Goal: Download file/media: Download file/media

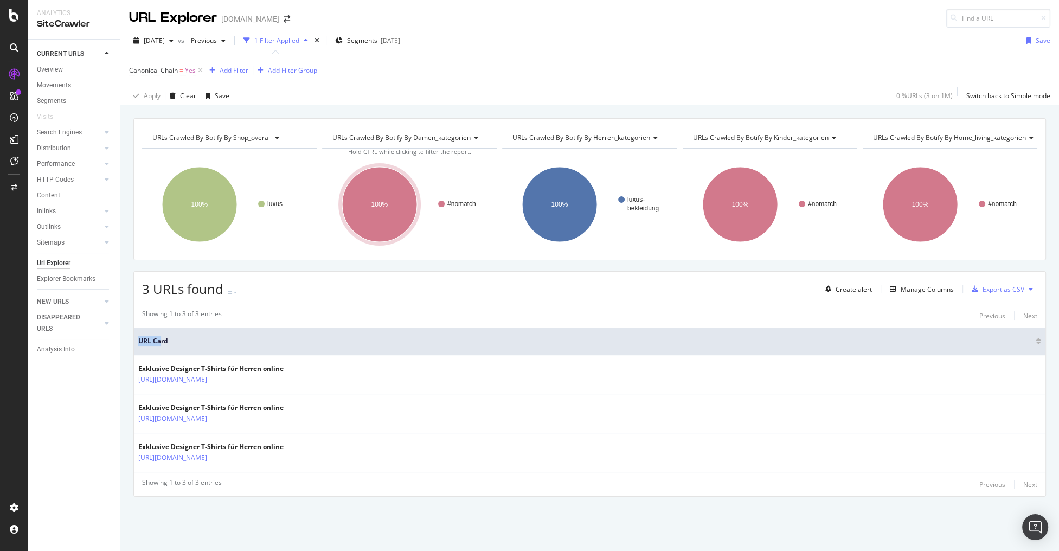
drag, startPoint x: 135, startPoint y: 337, endPoint x: 3, endPoint y: 363, distance: 134.9
click at [161, 342] on th "URL Card" at bounding box center [590, 342] width 912 height 28
drag, startPoint x: 121, startPoint y: 368, endPoint x: 126, endPoint y: 353, distance: 16.5
click at [121, 368] on div "URLs Crawled By Botify By shop_overall Chart (by Value) Table Expand Export as …" at bounding box center [589, 326] width 939 height 417
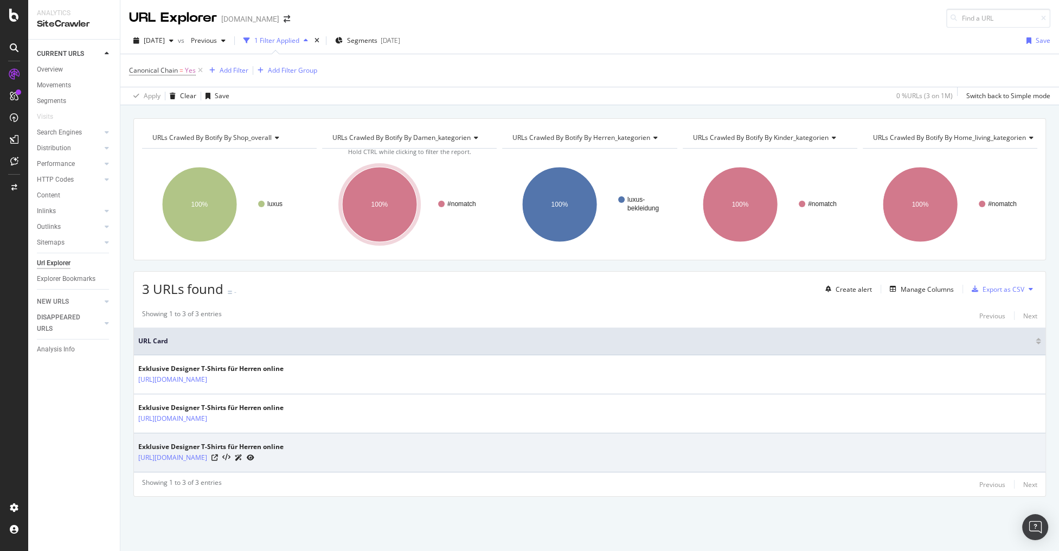
drag, startPoint x: 133, startPoint y: 339, endPoint x: 436, endPoint y: 459, distance: 325.7
click at [436, 459] on table "URL Card Exklusive Designer T-Shirts für Herren online https://www.breuninger.c…" at bounding box center [590, 400] width 912 height 145
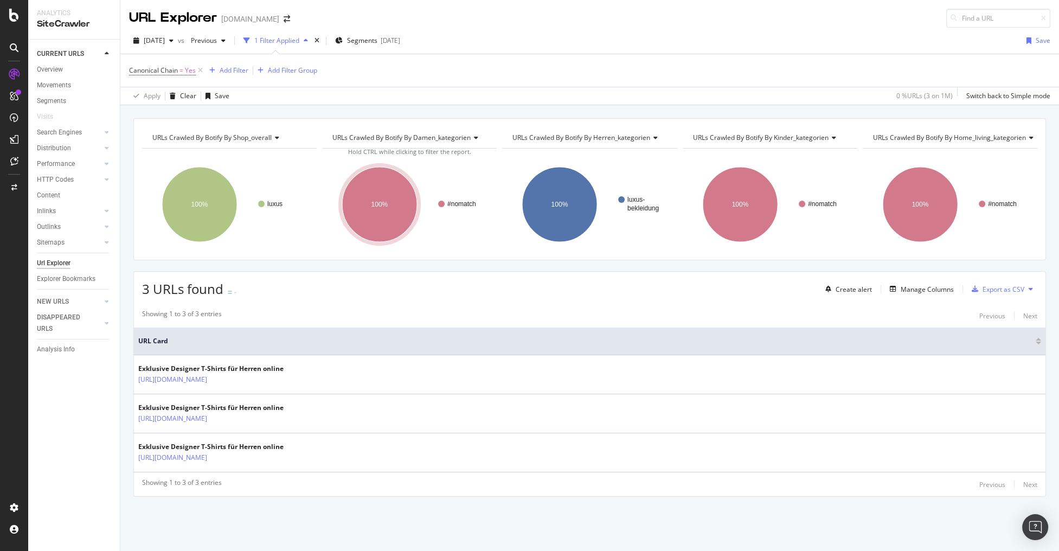
copy table "URL Card Exklusive Designer T-Shirts für Herren online https://www.breuninger.c…"
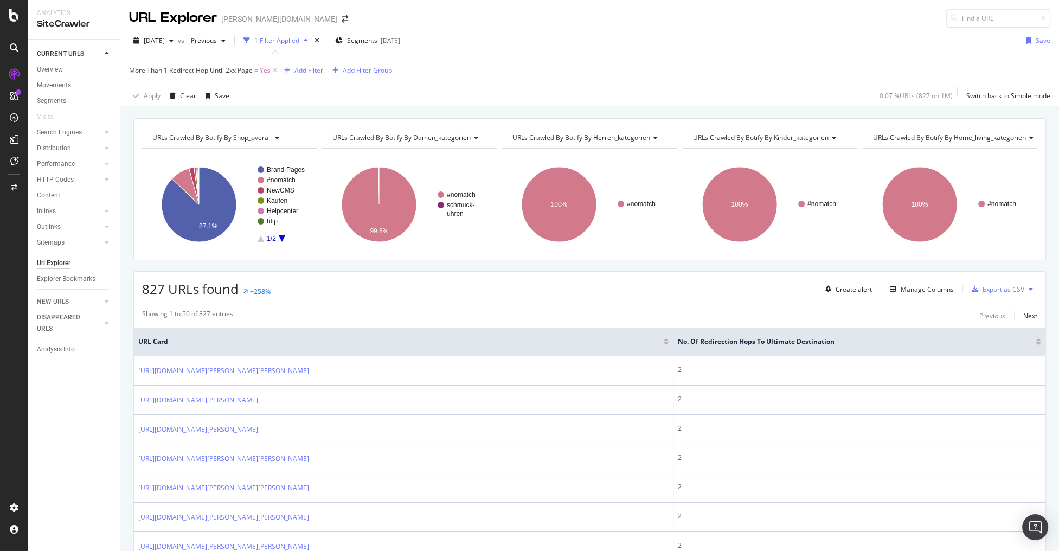
click at [560, 72] on div "More Than 1 Redirect Hop Until 2xx Page = Yes Add Filter Add Filter Group" at bounding box center [589, 70] width 921 height 33
click at [994, 288] on div "Export as CSV" at bounding box center [1004, 289] width 42 height 9
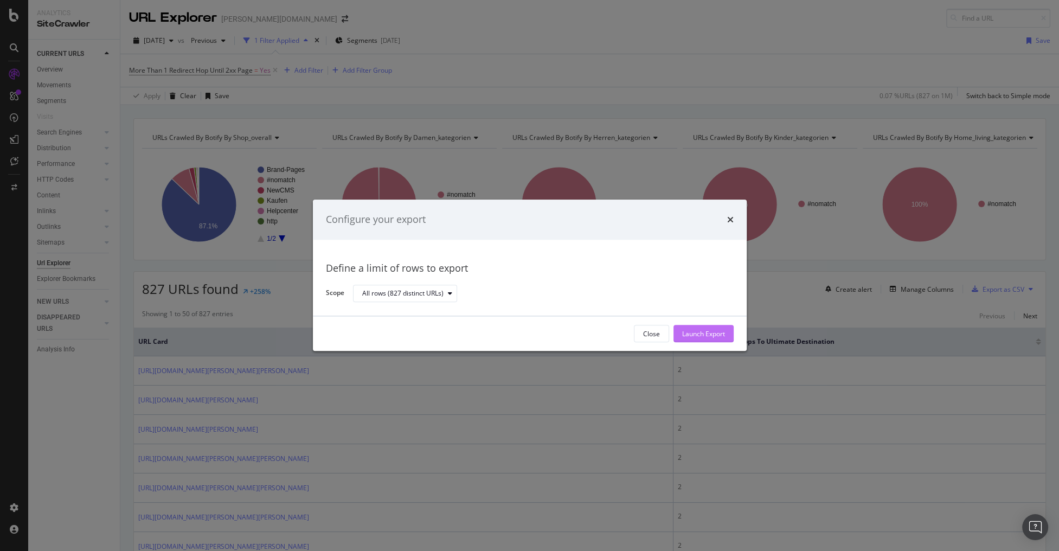
click at [694, 328] on div "Launch Export" at bounding box center [703, 334] width 43 height 16
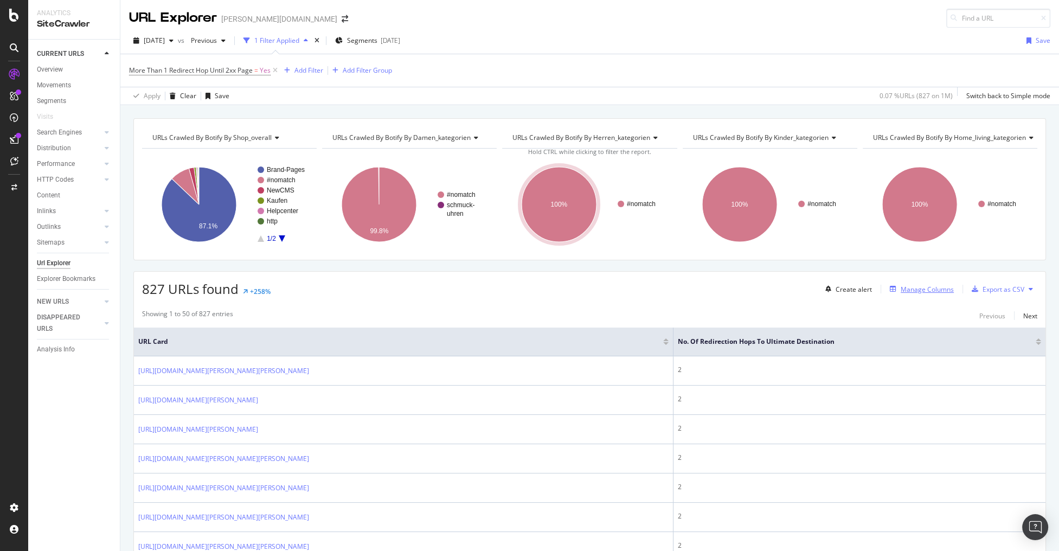
click at [933, 289] on div "Manage Columns" at bounding box center [927, 289] width 53 height 9
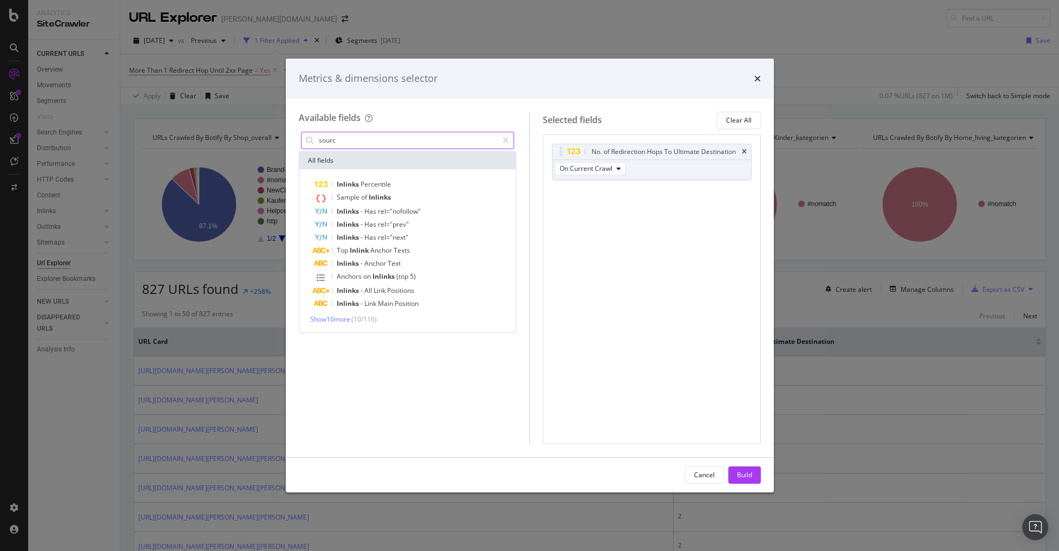
type input "source"
drag, startPoint x: 348, startPoint y: 135, endPoint x: 269, endPoint y: 133, distance: 78.7
click at [269, 133] on div "Metrics & dimensions selector Available fields source All fields Source Resourc…" at bounding box center [529, 275] width 1059 height 551
type input "inlin"
click at [754, 81] on icon "times" at bounding box center [757, 78] width 7 height 9
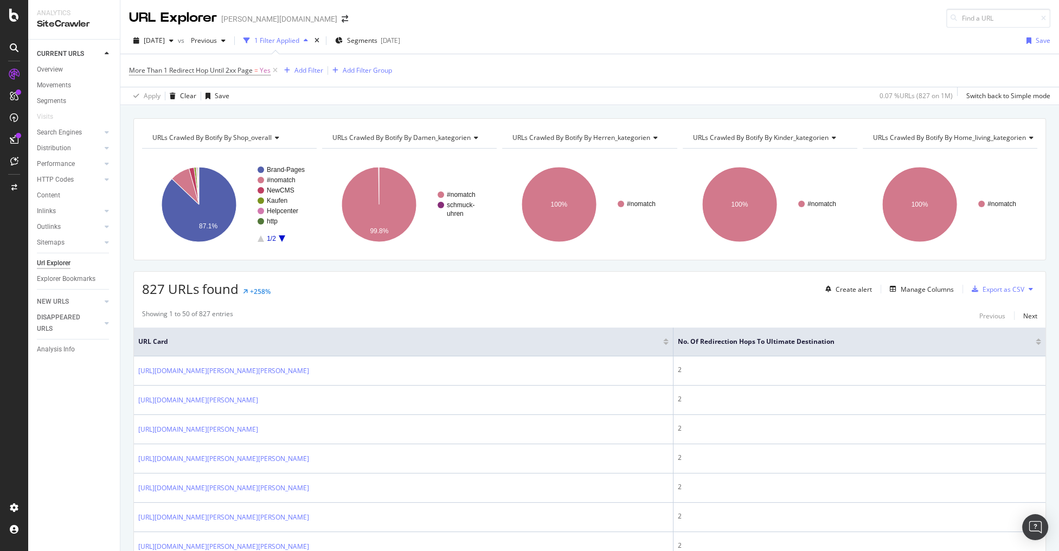
click at [681, 78] on div "More Than 1 Redirect Hop Until 2xx Page = Yes Add Filter Add Filter Group" at bounding box center [589, 70] width 921 height 33
click at [179, 68] on span "More Than 1 Redirect Hop Until 2xx Page" at bounding box center [191, 70] width 124 height 9
click at [516, 73] on div "More Than 1 Redirect Hop Until 2xx Page = Yes Add Filter Add Filter Group" at bounding box center [589, 70] width 921 height 33
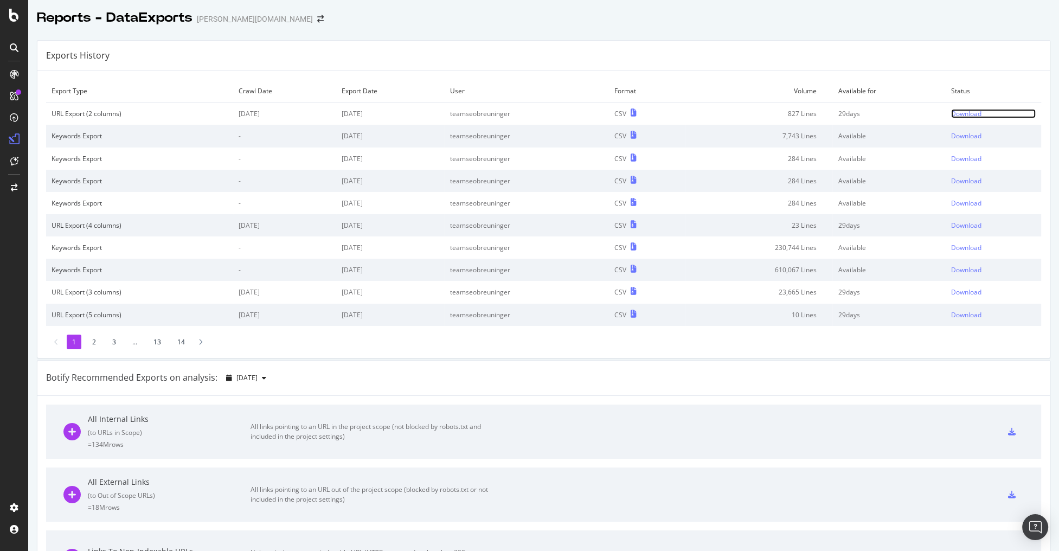
click at [952, 111] on div "Download" at bounding box center [966, 113] width 30 height 9
drag, startPoint x: 787, startPoint y: 27, endPoint x: 798, endPoint y: 29, distance: 11.1
click at [790, 27] on div at bounding box center [543, 29] width 1031 height 4
click at [966, 113] on div "Download" at bounding box center [966, 113] width 30 height 9
click at [780, 43] on div "Exports History" at bounding box center [543, 56] width 1013 height 30
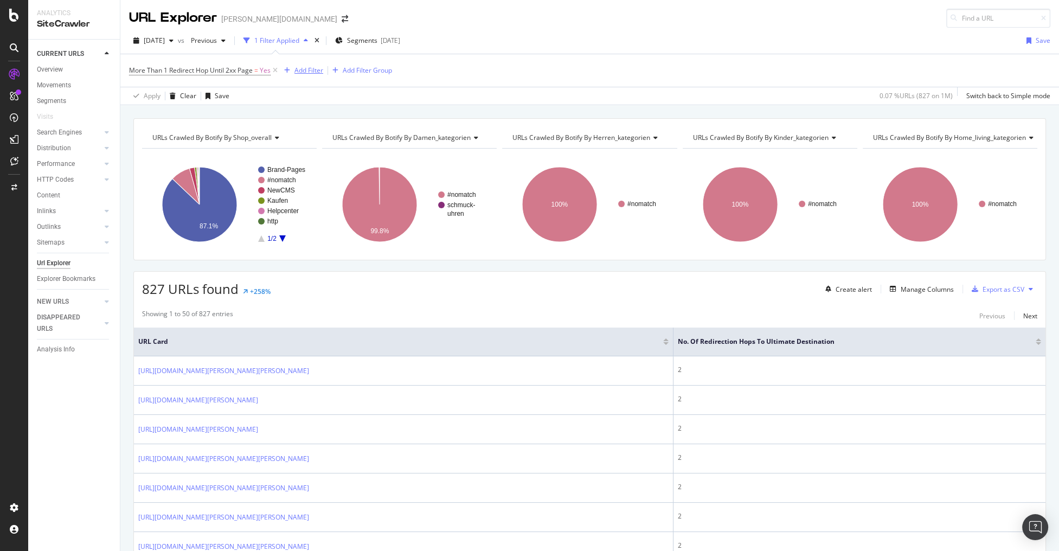
click at [307, 75] on div "Add Filter" at bounding box center [301, 71] width 43 height 12
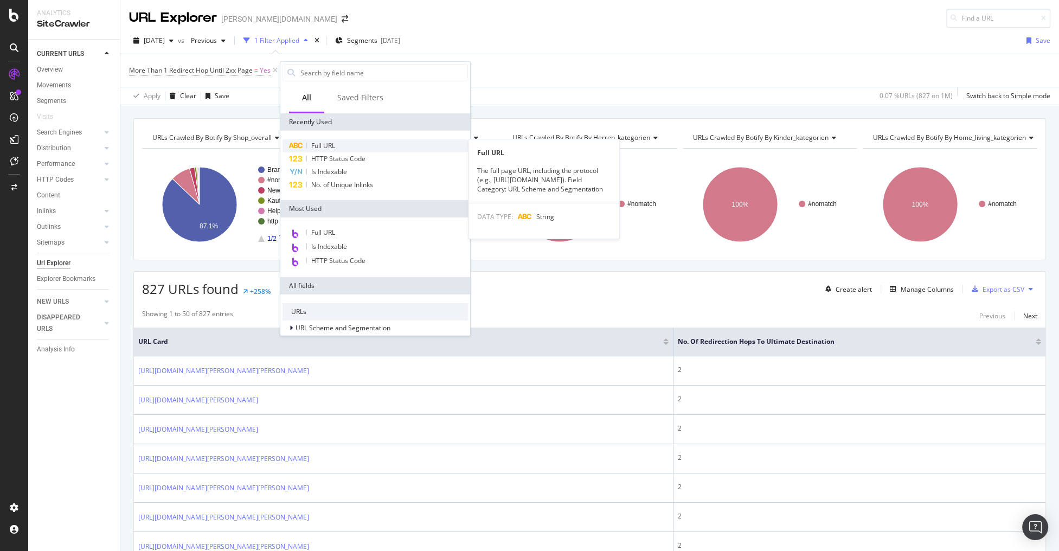
click at [333, 151] on div "Full URL" at bounding box center [375, 145] width 185 height 13
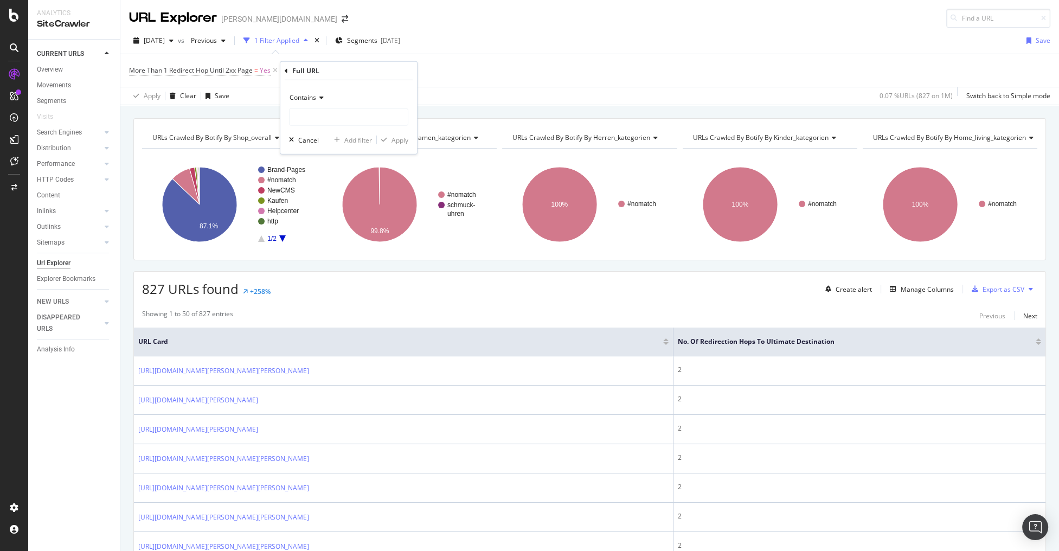
click at [317, 100] on icon at bounding box center [320, 97] width 8 height 7
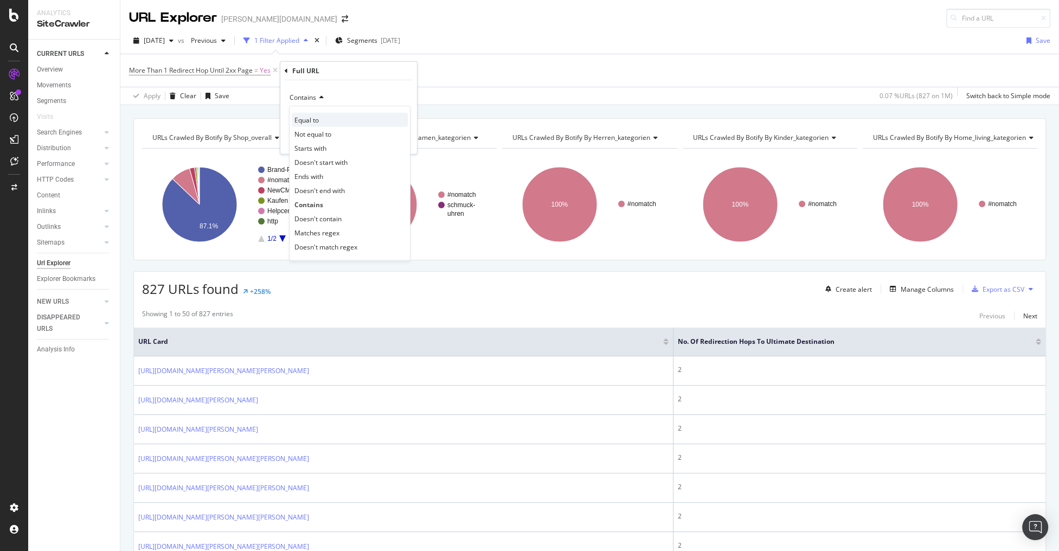
click at [305, 121] on span "Equal to" at bounding box center [306, 119] width 24 height 9
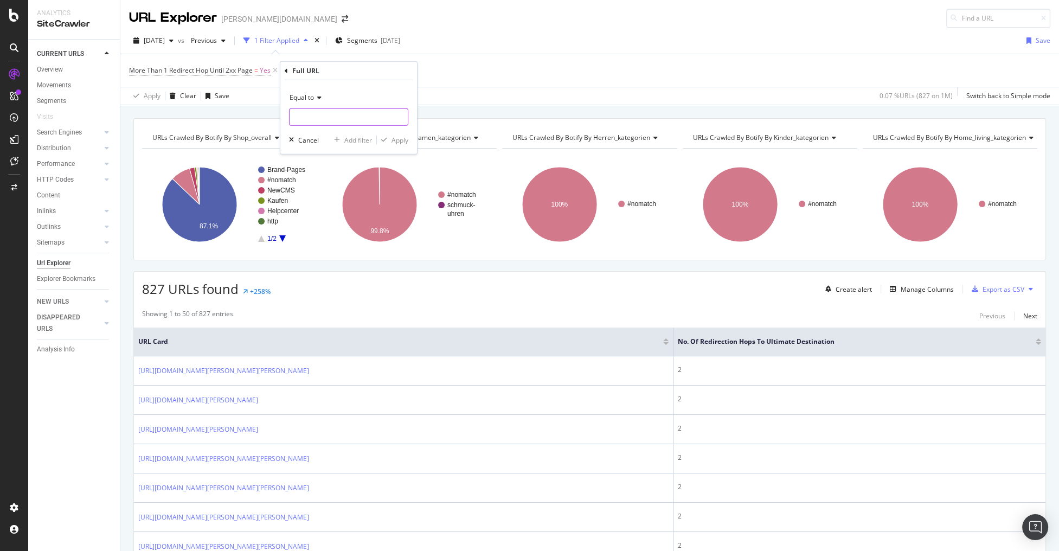
click at [308, 118] on input "text" at bounding box center [349, 116] width 118 height 17
paste input "http://breuninger.com/at"
type input "http://breuninger.com/at"
click at [404, 140] on div "Apply" at bounding box center [400, 139] width 17 height 9
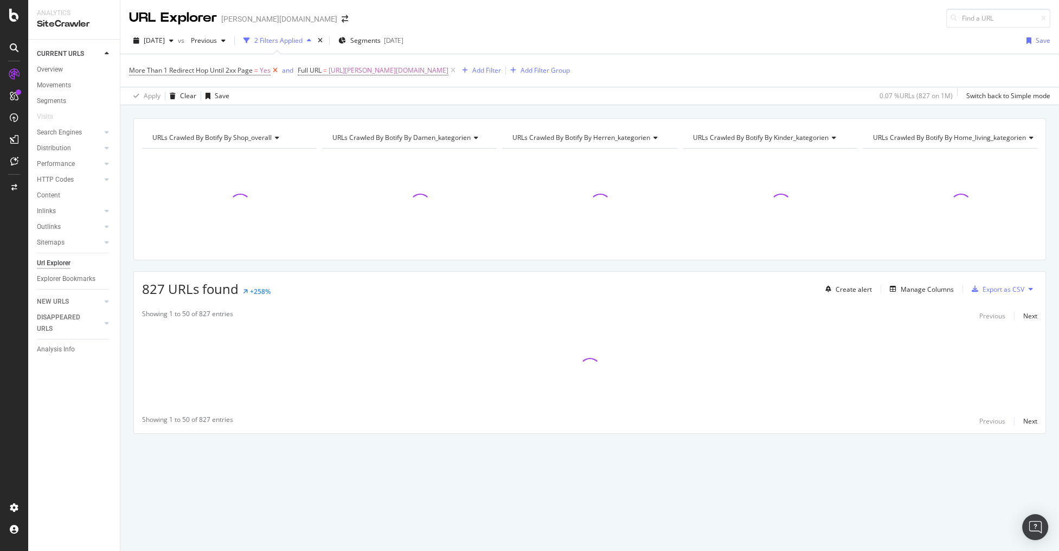
click at [276, 72] on icon at bounding box center [275, 70] width 9 height 11
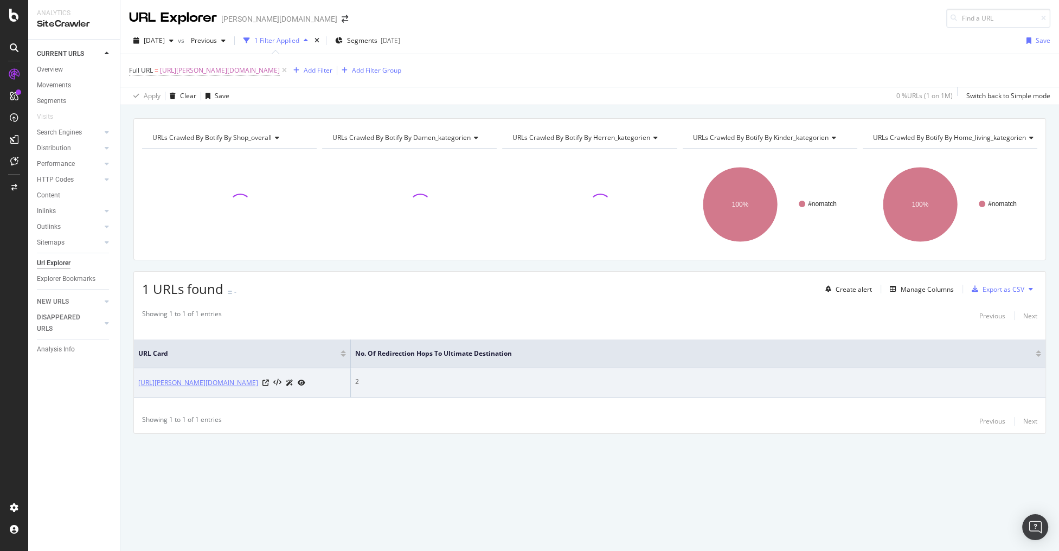
click at [197, 384] on link "http://breuninger.com/at" at bounding box center [198, 382] width 120 height 11
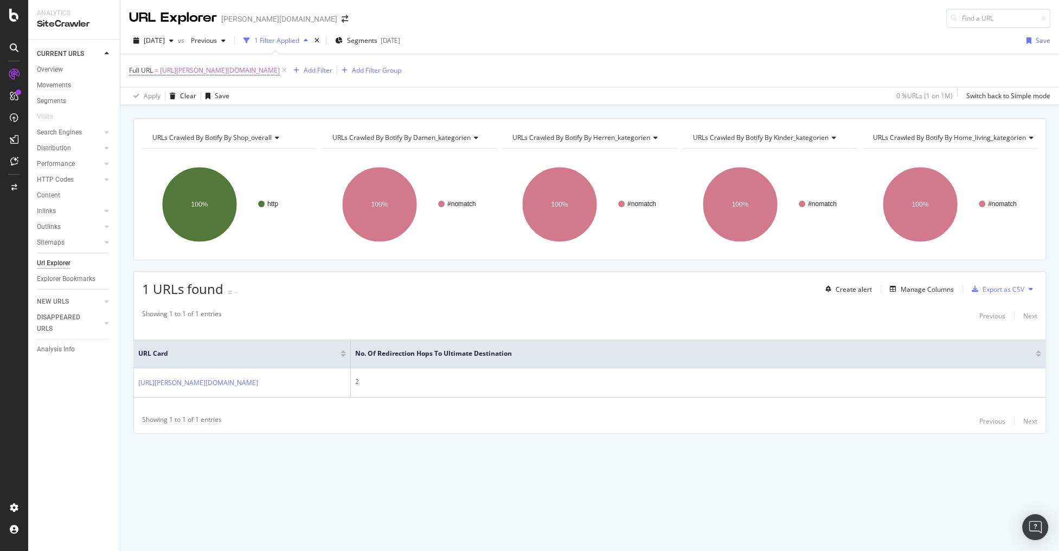
click at [915, 280] on div "Create alert Manage Columns Export as CSV" at bounding box center [929, 289] width 216 height 18
click at [914, 285] on div "Manage Columns" at bounding box center [927, 289] width 53 height 9
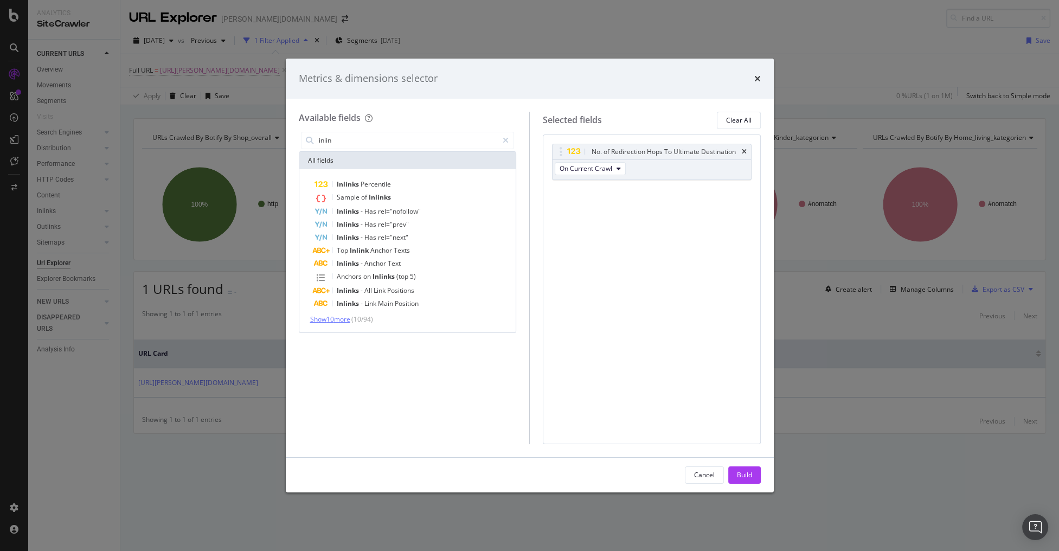
type input "inlin"
click at [344, 318] on span "Show 10 more" at bounding box center [330, 319] width 40 height 9
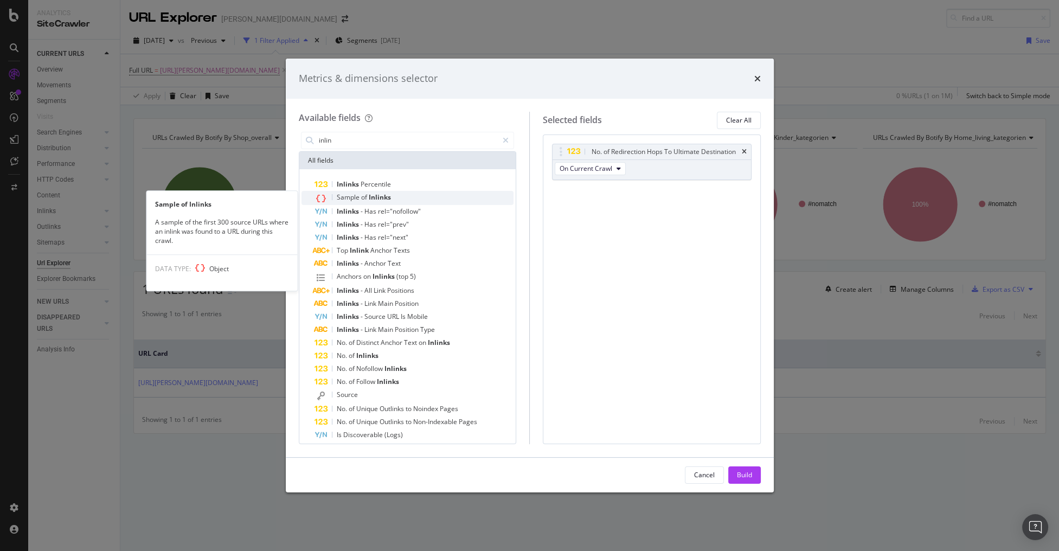
click at [369, 199] on span "Inlinks" at bounding box center [380, 197] width 22 height 9
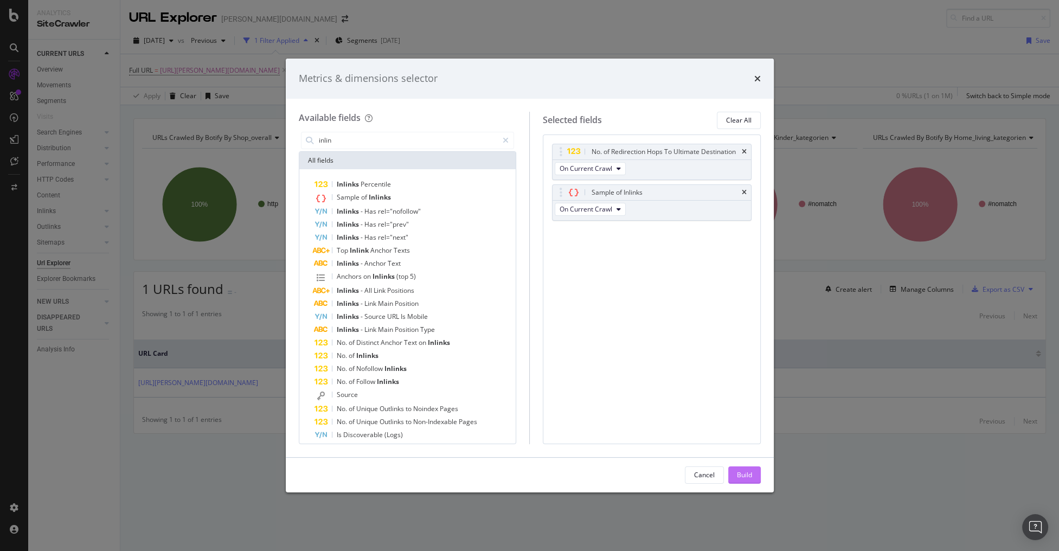
click at [740, 477] on div "Build" at bounding box center [744, 474] width 15 height 9
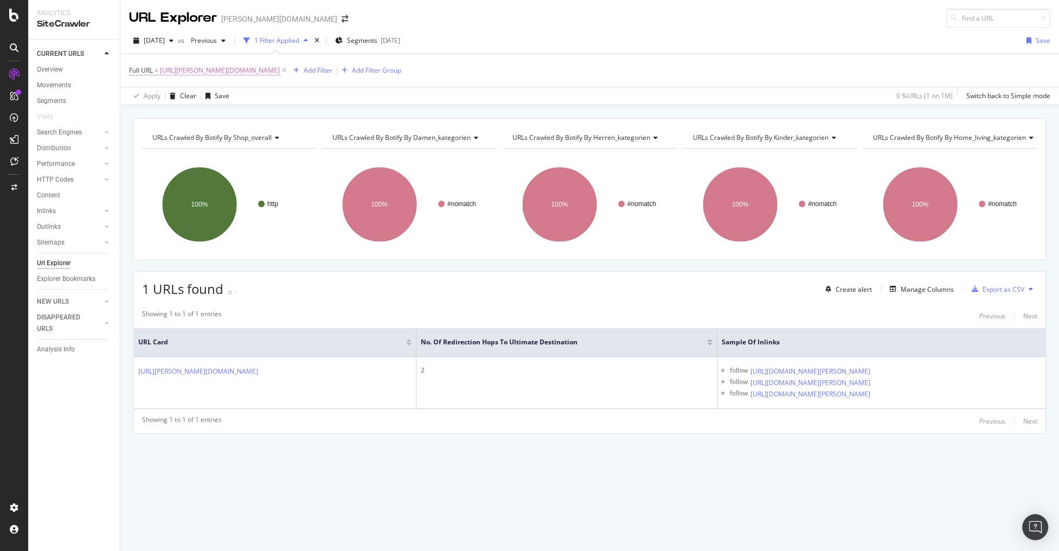
click at [206, 69] on span "http://breuninger.com/at" at bounding box center [220, 70] width 120 height 15
click at [192, 109] on input "http://breuninger.com/at" at bounding box center [190, 114] width 103 height 17
paste input "www.breuninger.com/"
type input "http://www.breuninger.com/"
click at [251, 138] on div "Apply" at bounding box center [249, 137] width 17 height 9
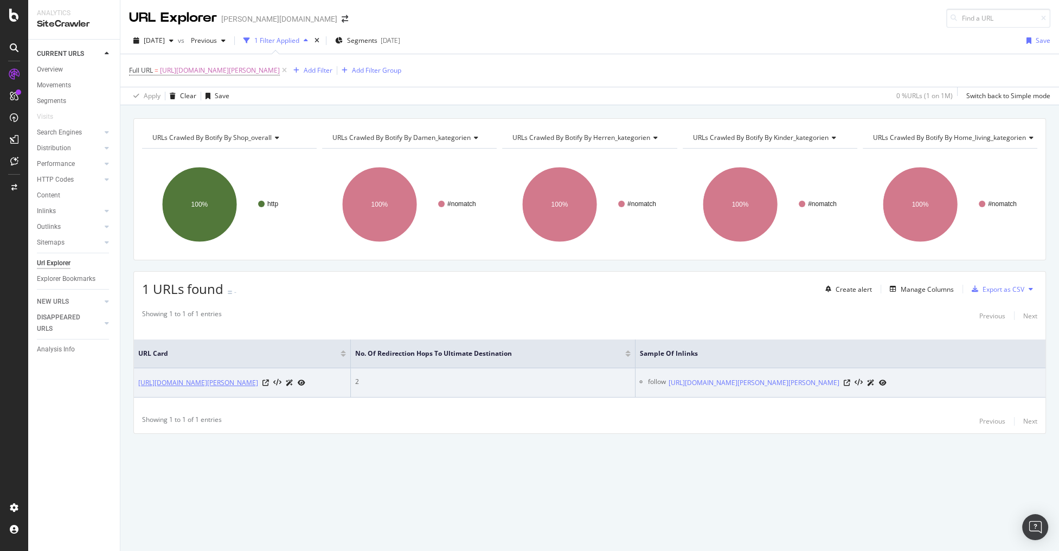
click at [183, 377] on link "http://www.breuninger.com/" at bounding box center [198, 382] width 120 height 11
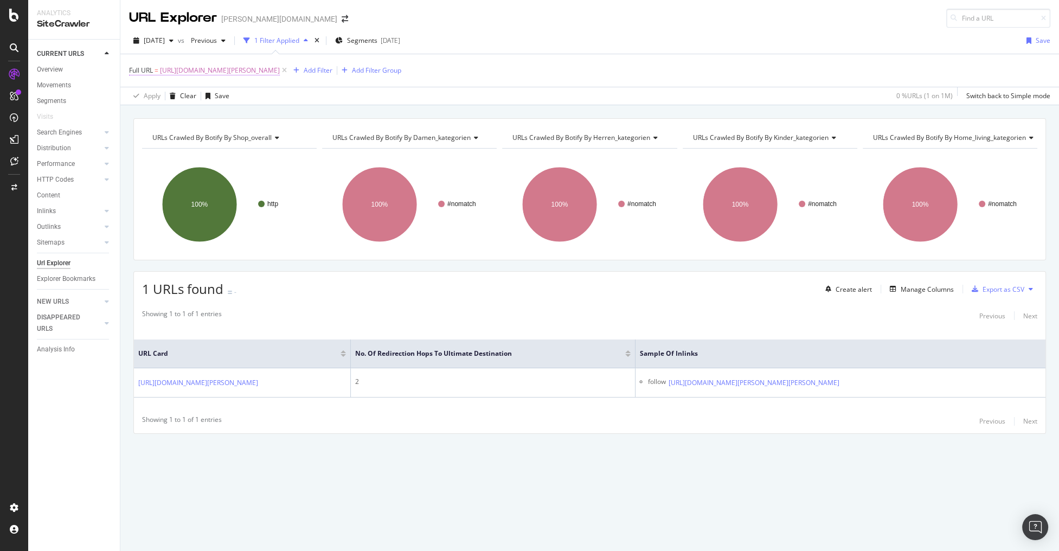
click at [226, 68] on span "http://www.breuninger.com/" at bounding box center [220, 70] width 120 height 15
click at [209, 111] on input "http://www.breuninger.com/" at bounding box center [190, 114] width 103 height 17
paste input "s://app"
type input "https://app.breuninger.com/"
click at [248, 133] on div "Apply" at bounding box center [249, 137] width 17 height 9
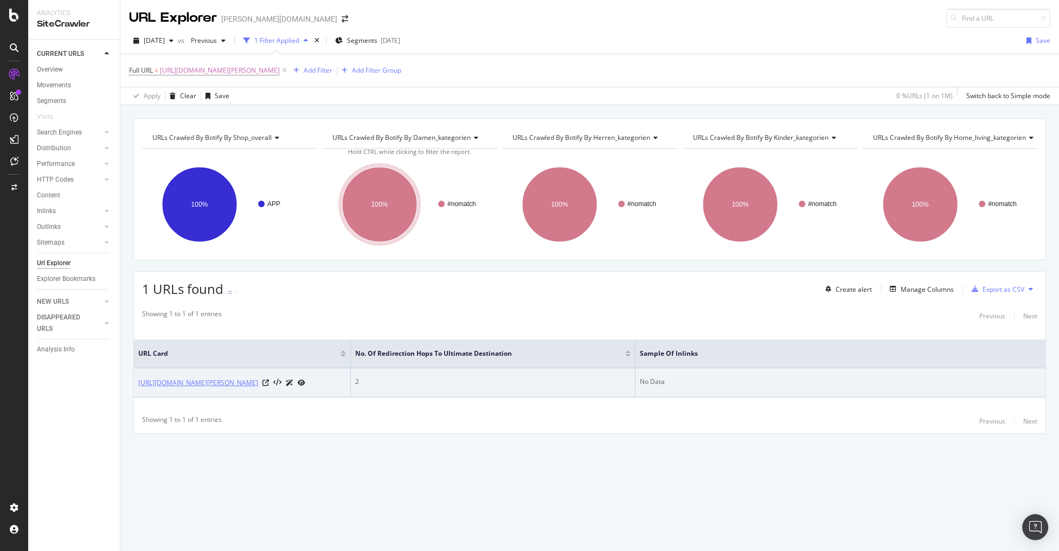
click at [175, 377] on link "https://app.breuninger.com/" at bounding box center [198, 382] width 120 height 11
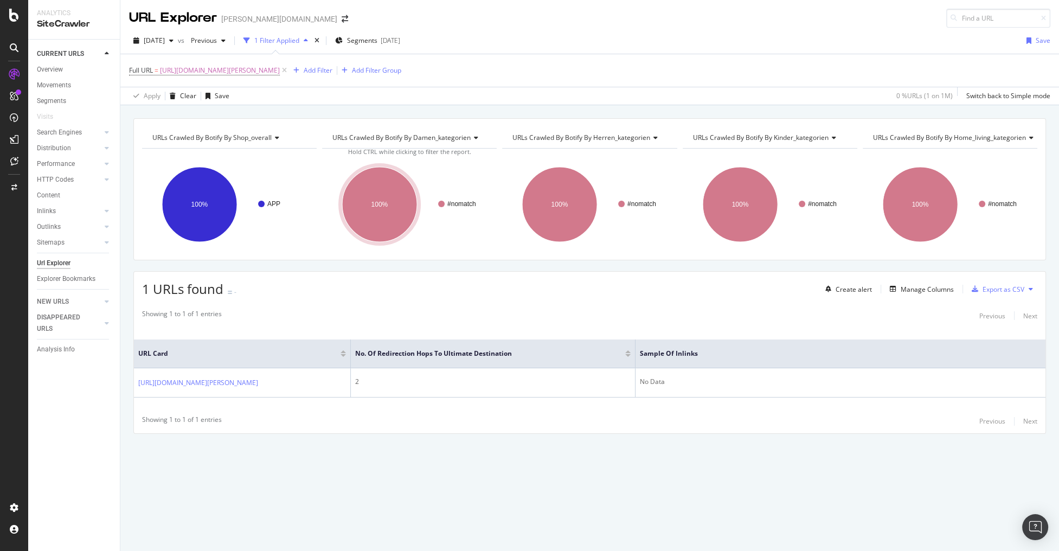
click at [153, 61] on div "Full URL = https://app.breuninger.com/ Add Filter Add Filter Group" at bounding box center [589, 70] width 921 height 33
click at [193, 69] on span "https://app.breuninger.com/" at bounding box center [220, 70] width 120 height 15
click at [197, 111] on input "https://app.breuninger.com/" at bounding box center [190, 114] width 103 height 17
paste input "text"
type input "https://breuninger.com/"
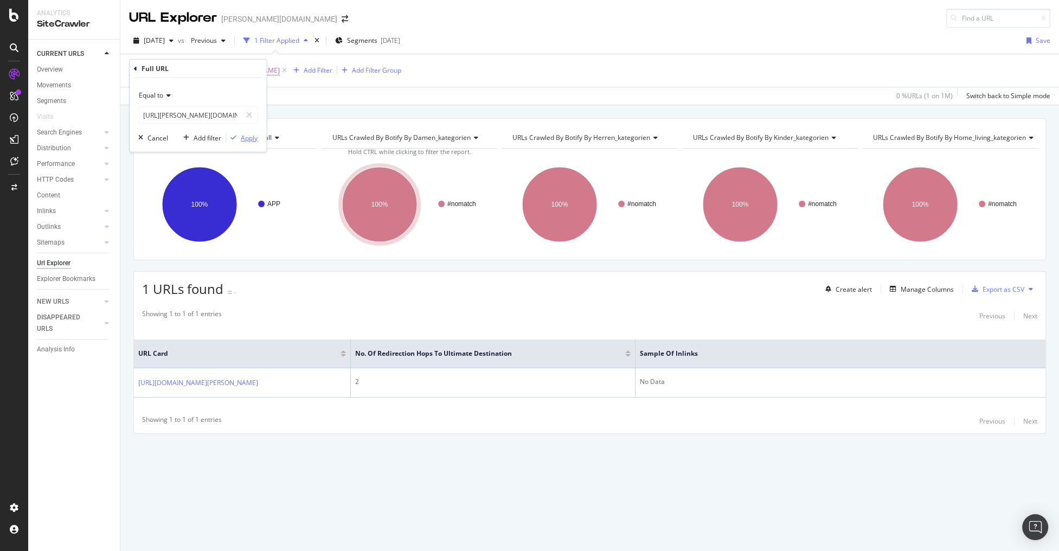
click at [247, 135] on div "Apply" at bounding box center [249, 137] width 17 height 9
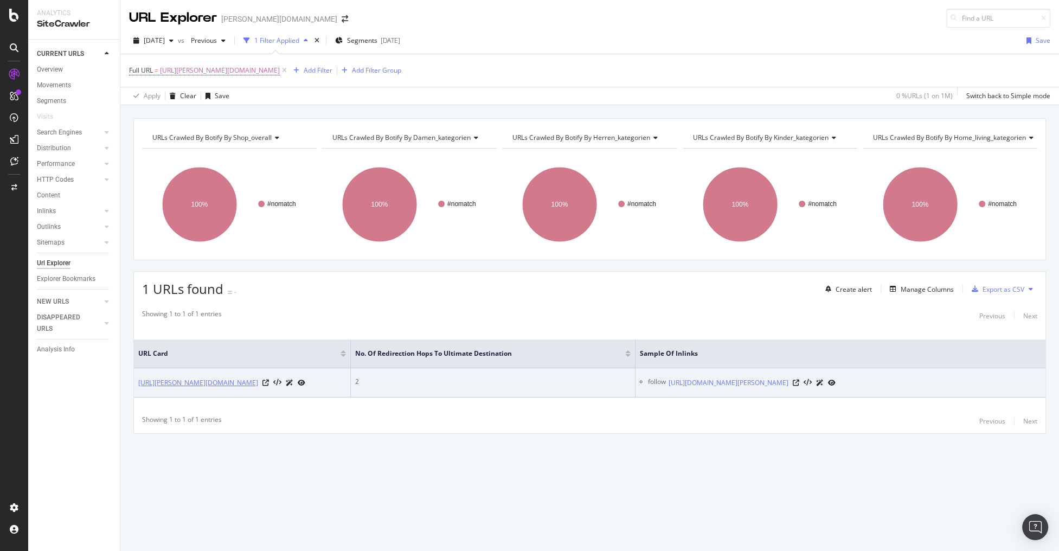
click at [200, 381] on link "https://breuninger.com/" at bounding box center [198, 382] width 120 height 11
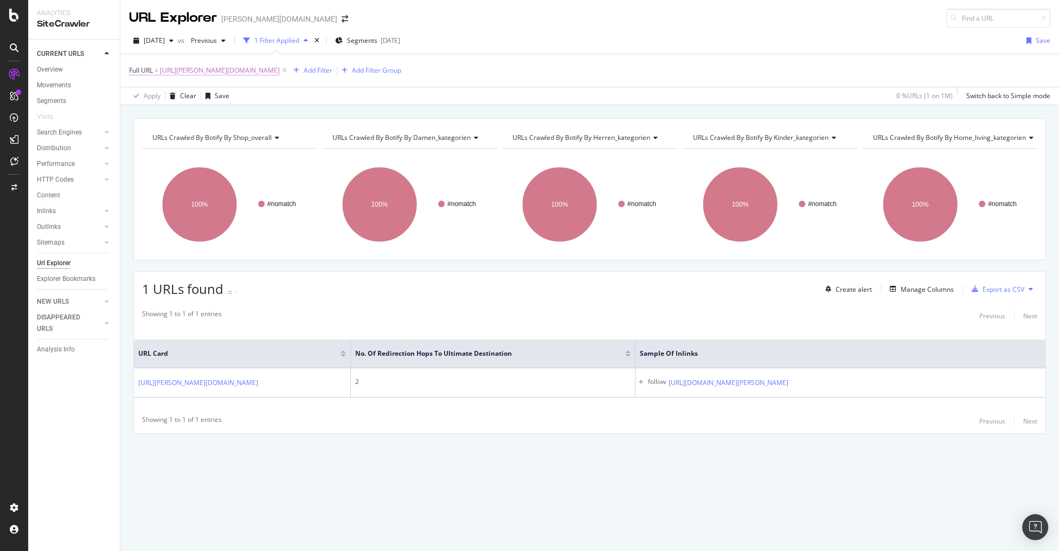
click at [208, 70] on span "https://breuninger.com/" at bounding box center [220, 70] width 120 height 15
click at [209, 111] on input "https://breuninger.com/" at bounding box center [190, 114] width 103 height 17
paste input "ch"
type input "https://breuninger.com/ch"
click at [252, 137] on div "Apply" at bounding box center [249, 137] width 17 height 9
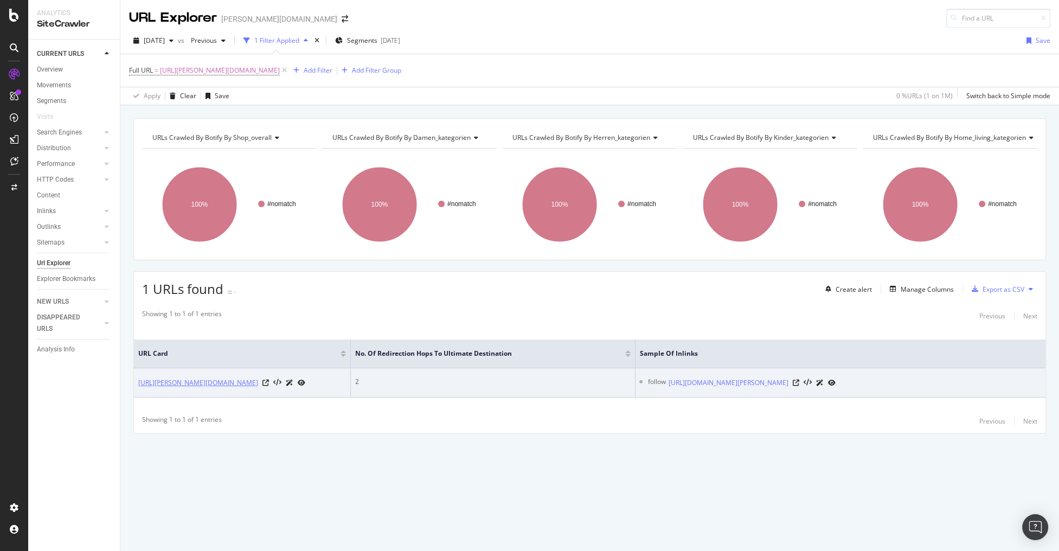
click at [210, 382] on link "https://breuninger.com/ch" at bounding box center [198, 382] width 120 height 11
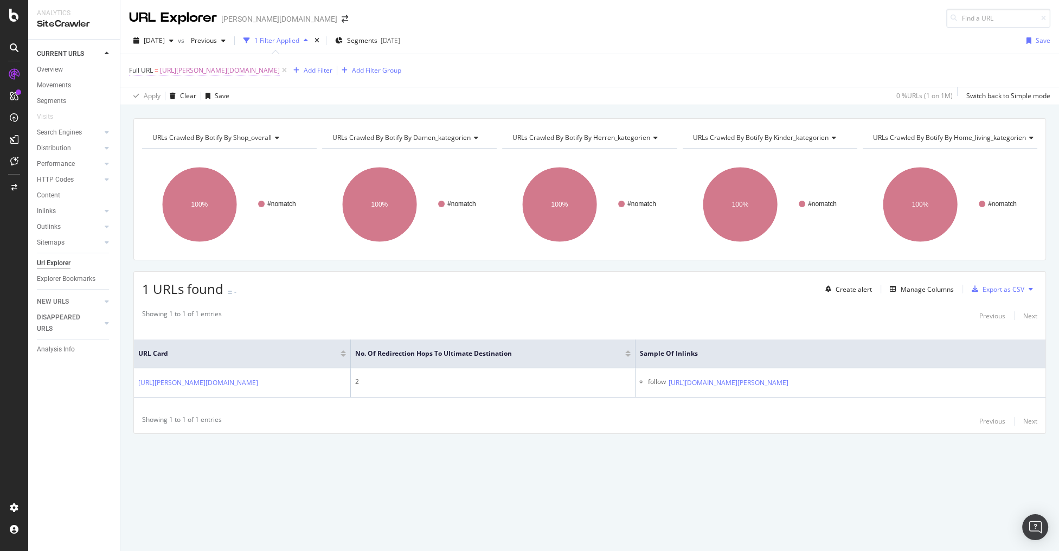
click at [198, 66] on span "https://breuninger.com/ch" at bounding box center [220, 70] width 120 height 15
click at [178, 113] on input "https://breuninger.com/ch" at bounding box center [190, 114] width 103 height 17
paste input "news"
type input "https://breuninger.com/news"
click at [245, 137] on div "Apply" at bounding box center [249, 137] width 17 height 9
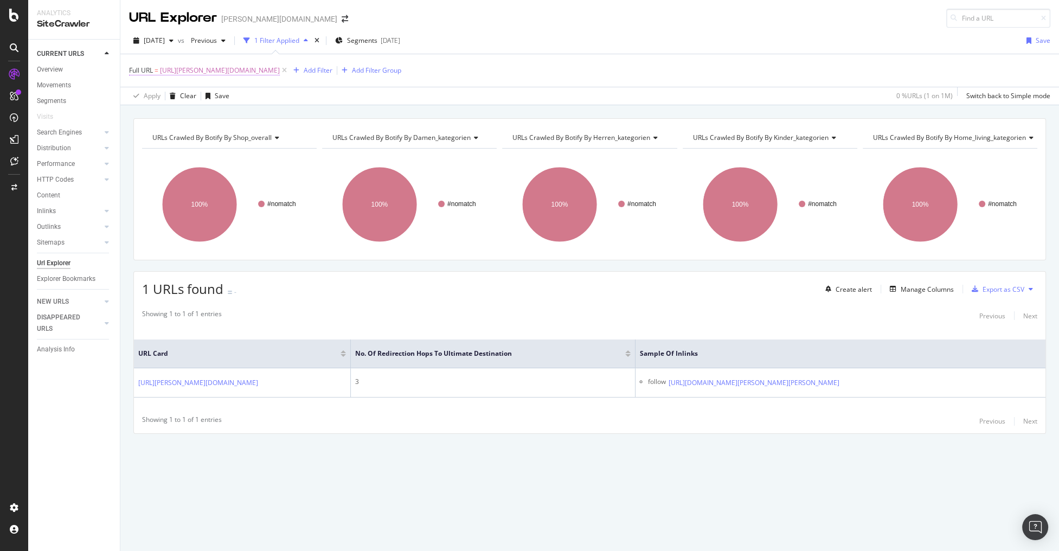
click at [221, 66] on span "https://breuninger.com/news" at bounding box center [220, 70] width 120 height 15
click at [200, 112] on input "https://breuninger.com/news" at bounding box center [190, 114] width 103 height 17
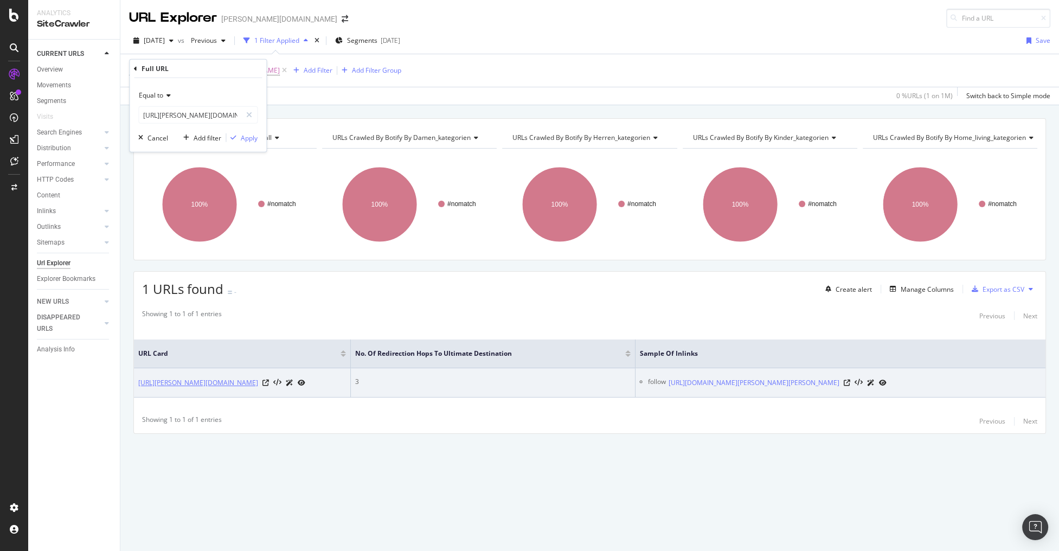
click at [174, 377] on link "https://breuninger.com/news" at bounding box center [198, 382] width 120 height 11
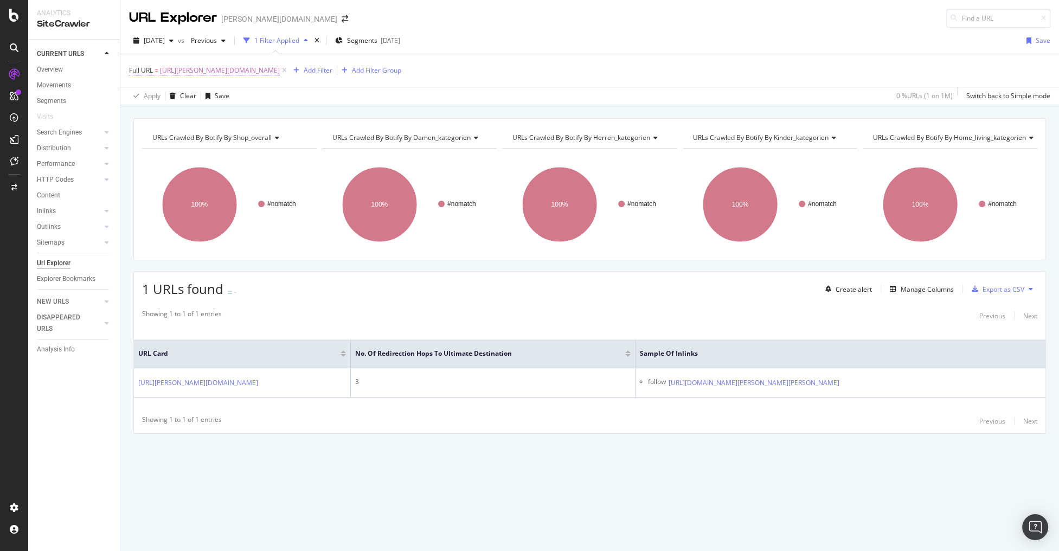
click at [178, 69] on span "https://breuninger.com/news" at bounding box center [220, 70] width 120 height 15
click at [182, 117] on input "https://breuninger.com/news" at bounding box center [190, 114] width 103 height 17
paste input "returns?src=faq-green"
type input "https://breuninger.com/returns?src=faq-green"
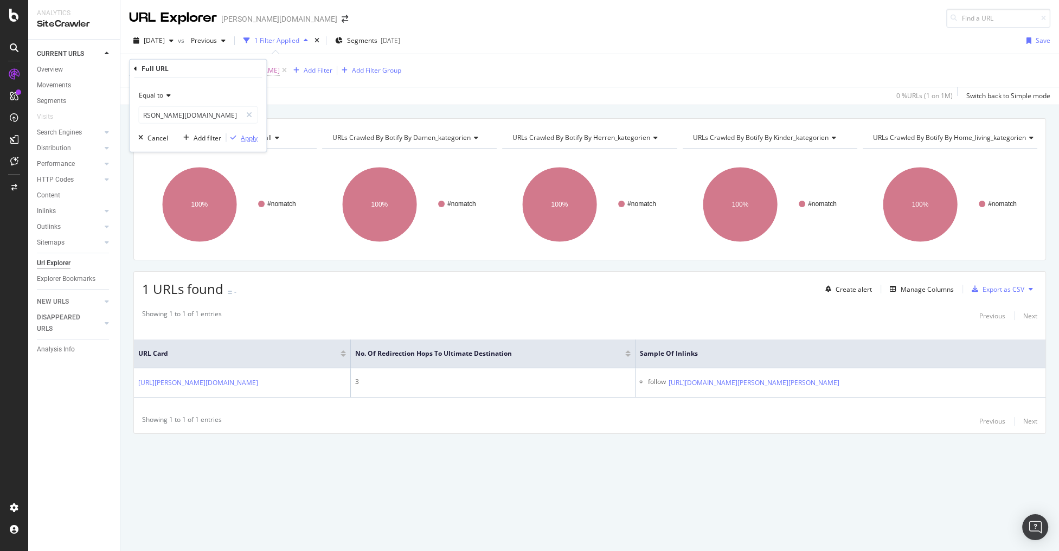
scroll to position [0, 0]
click at [248, 140] on div "Apply" at bounding box center [249, 137] width 17 height 9
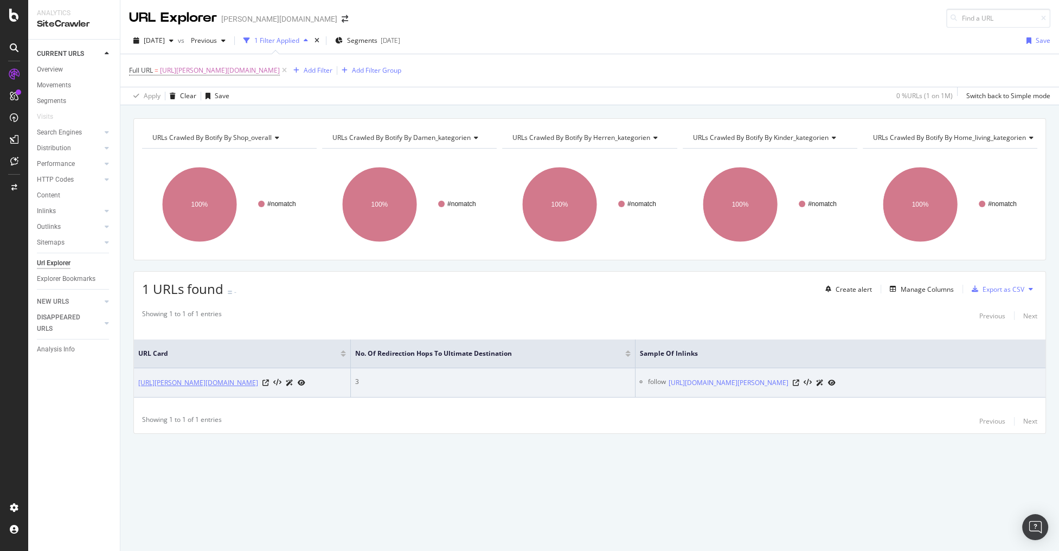
click at [258, 384] on link "https://breuninger.com/returns?src=faq-green" at bounding box center [198, 382] width 120 height 11
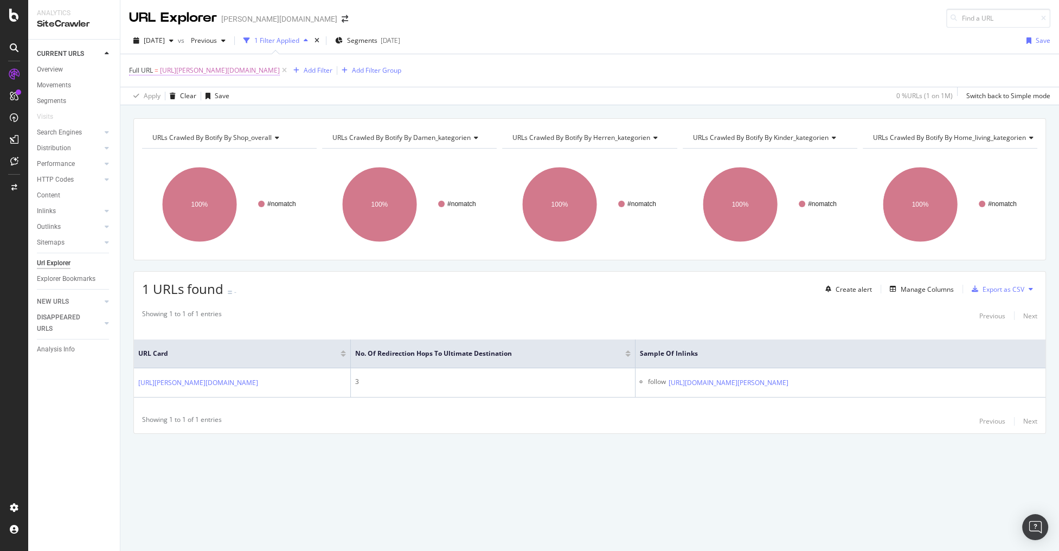
click at [202, 69] on span "https://breuninger.com/returns?src=faq-green" at bounding box center [220, 70] width 120 height 15
click at [191, 112] on input "https://breuninger.com/returns?src=faq-green" at bounding box center [190, 114] width 103 height 17
paste input "hilfe.breuninger.com/"
type input "https://hilfe.breuninger.com/"
click at [248, 136] on div "Apply" at bounding box center [249, 137] width 17 height 9
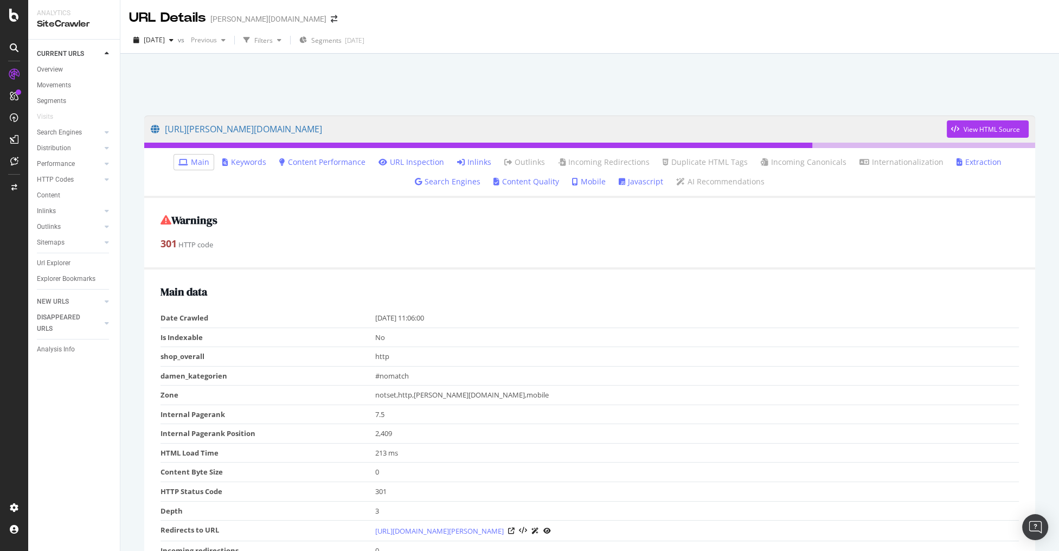
click at [480, 157] on link "Inlinks" at bounding box center [474, 162] width 34 height 11
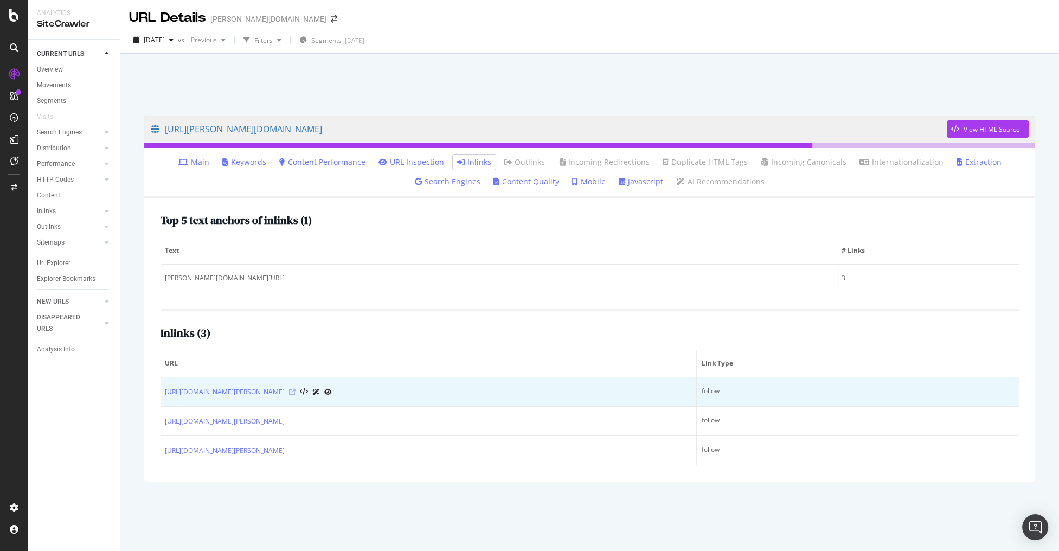
click at [296, 390] on icon at bounding box center [292, 392] width 7 height 7
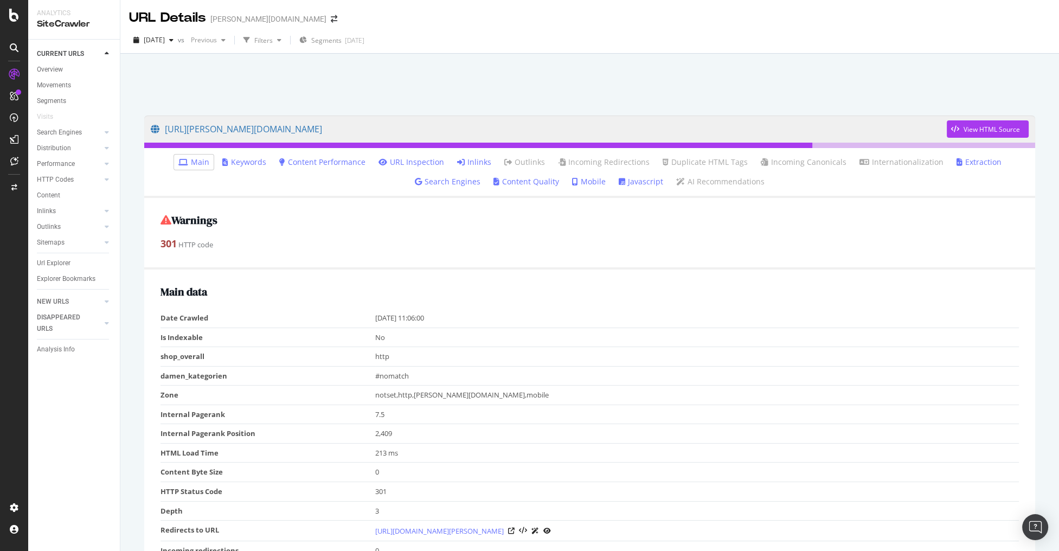
click at [499, 50] on div "2025 Sep. 1st vs Previous Filters Segments 2025-09-01" at bounding box center [589, 42] width 939 height 22
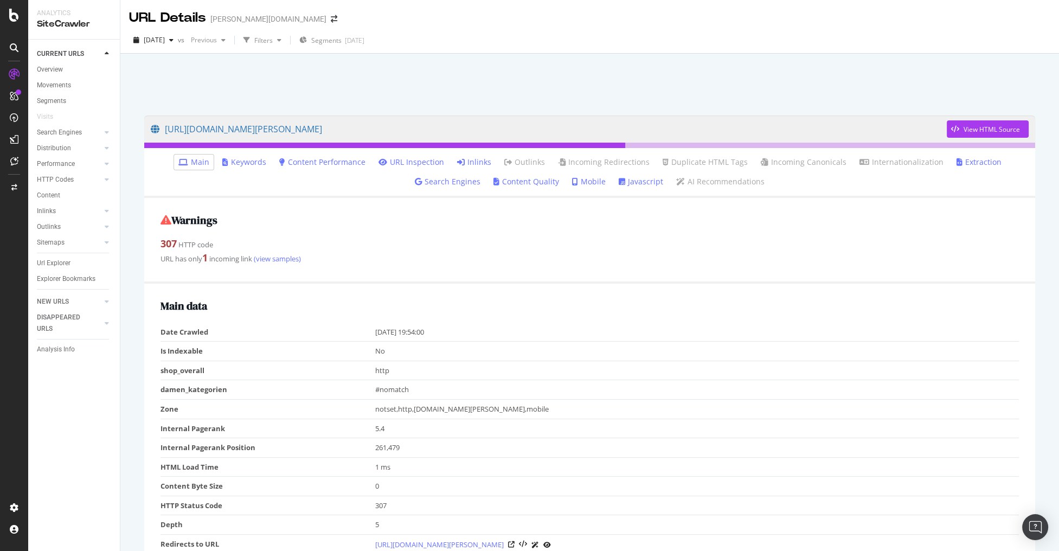
click at [465, 163] on icon at bounding box center [461, 162] width 8 height 8
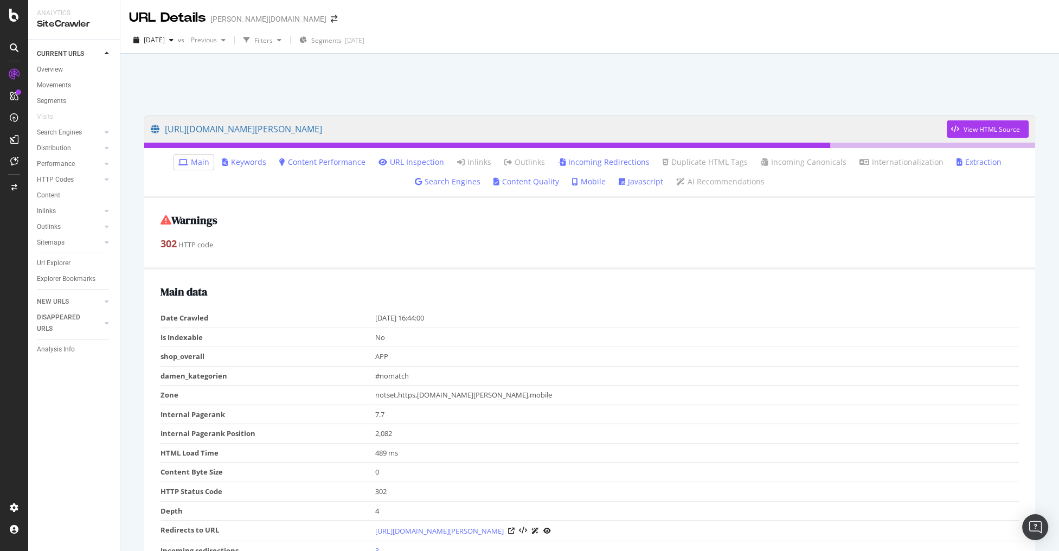
click at [413, 84] on div at bounding box center [589, 82] width 913 height 46
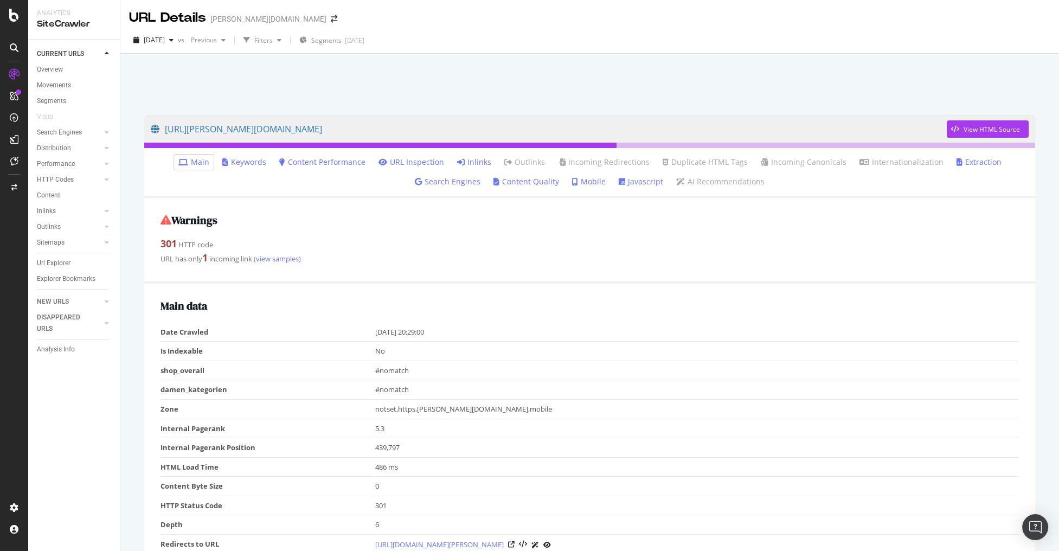
click at [477, 159] on link "Inlinks" at bounding box center [474, 162] width 34 height 11
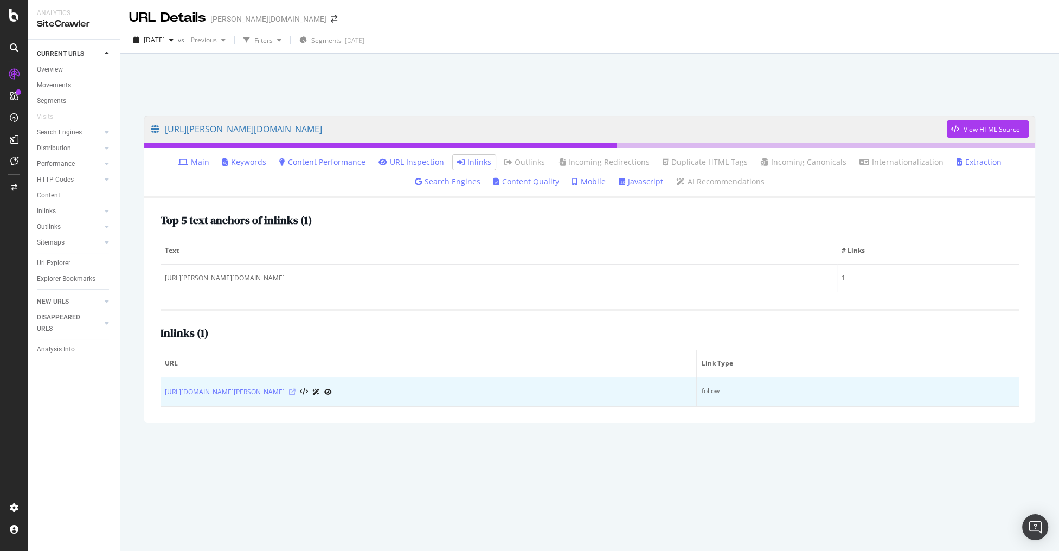
click at [296, 392] on icon at bounding box center [292, 392] width 7 height 7
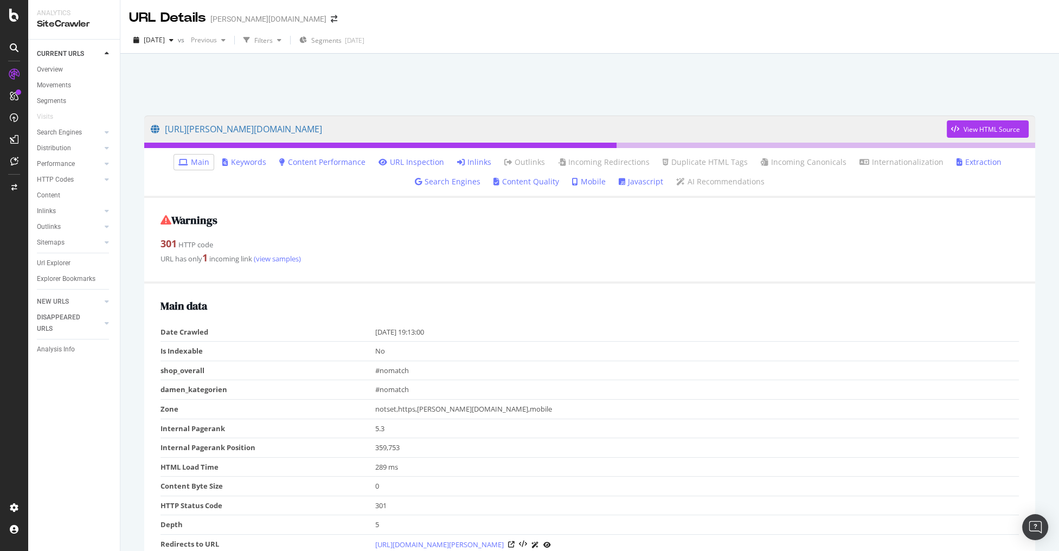
click at [466, 161] on link "Inlinks" at bounding box center [474, 162] width 34 height 11
click at [482, 162] on link "Inlinks" at bounding box center [474, 162] width 34 height 11
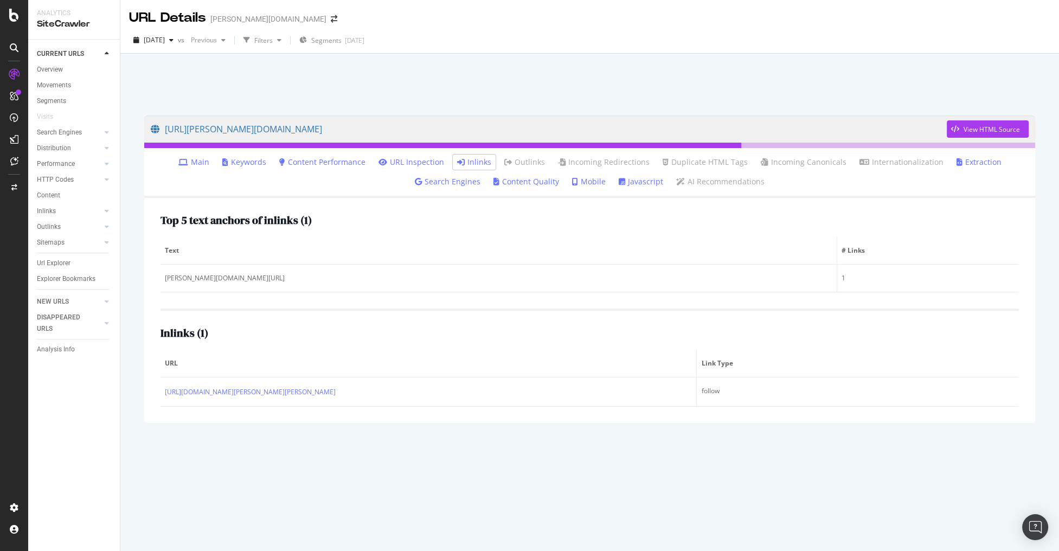
click at [360, 78] on div at bounding box center [589, 82] width 913 height 46
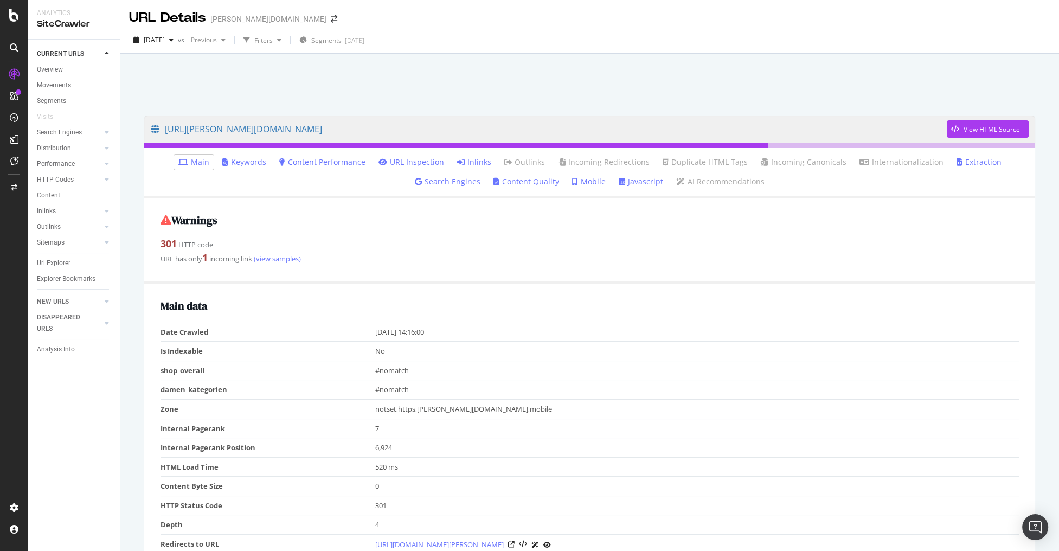
click at [475, 159] on link "Inlinks" at bounding box center [474, 162] width 34 height 11
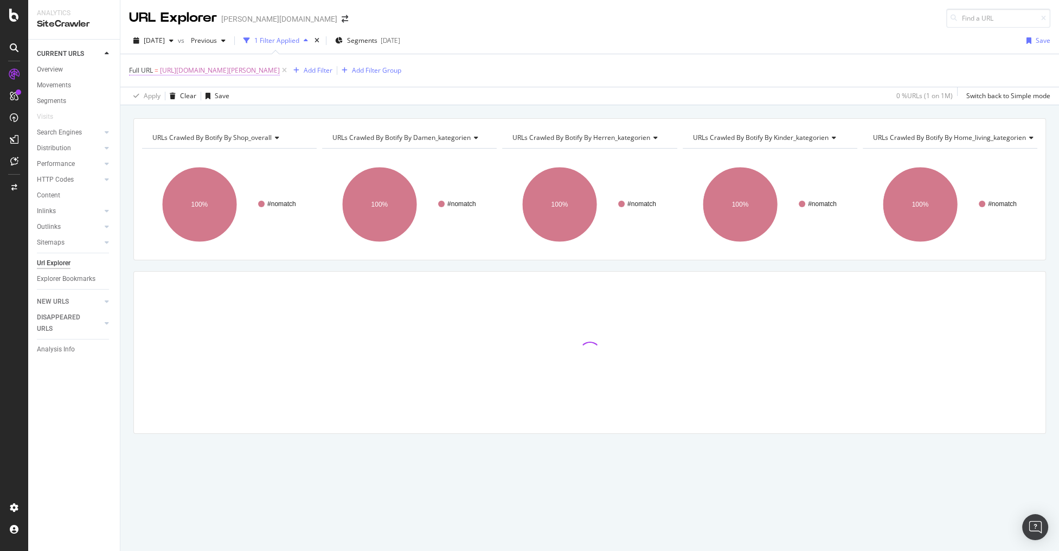
click at [200, 65] on span "[URL][DOMAIN_NAME][PERSON_NAME]" at bounding box center [220, 70] width 120 height 15
click at [205, 121] on input "https://hilfe.breuninger.com/" at bounding box center [190, 114] width 103 height 17
paste input "hc/at/articles/360019570679"
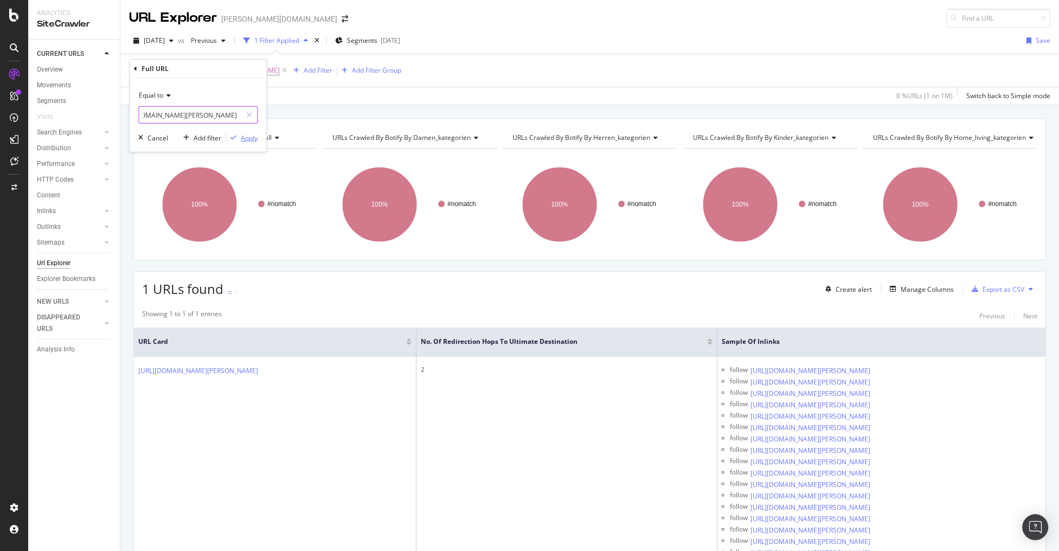
type input "https://hilfe.breuninger.com/hc/at/articles/360019570679"
click at [253, 142] on div "Apply" at bounding box center [249, 137] width 17 height 9
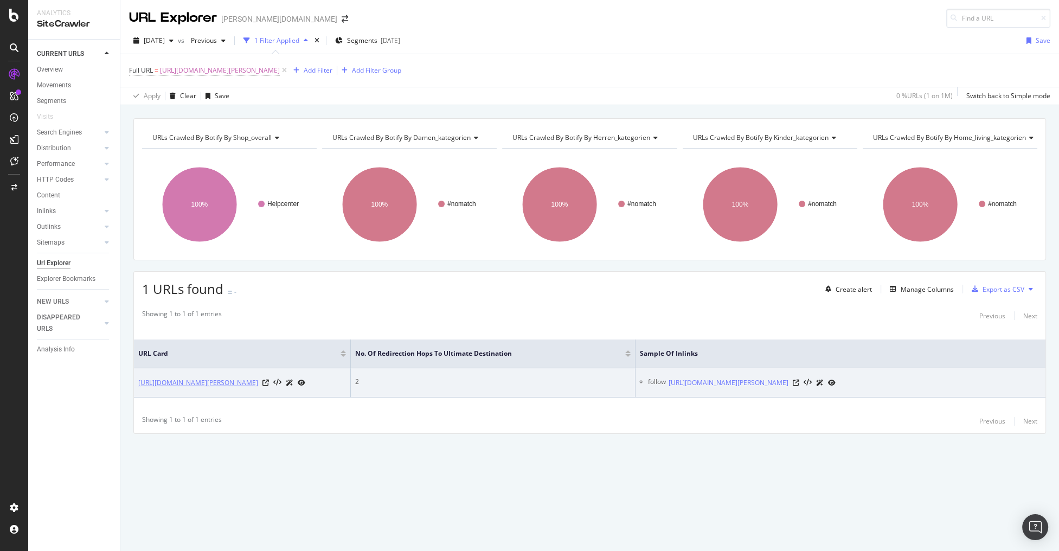
click at [252, 380] on link "https://hilfe.breuninger.com/hc/at/articles/360019570679" at bounding box center [198, 382] width 120 height 11
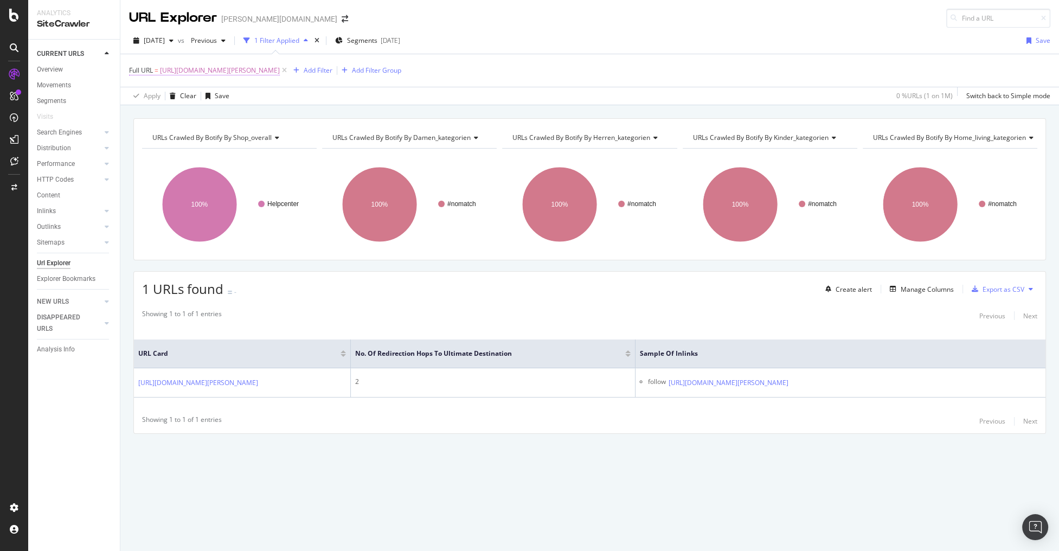
click at [259, 68] on span "https://hilfe.breuninger.com/hc/at/articles/360019570679" at bounding box center [220, 70] width 120 height 15
click at [165, 119] on input "https://hilfe.breuninger.com/hc/at/articles/360019570679" at bounding box center [190, 114] width 103 height 17
paste input "ch"
type input "https://hilfe.breuninger.com/hc/ch/articles/360019570679"
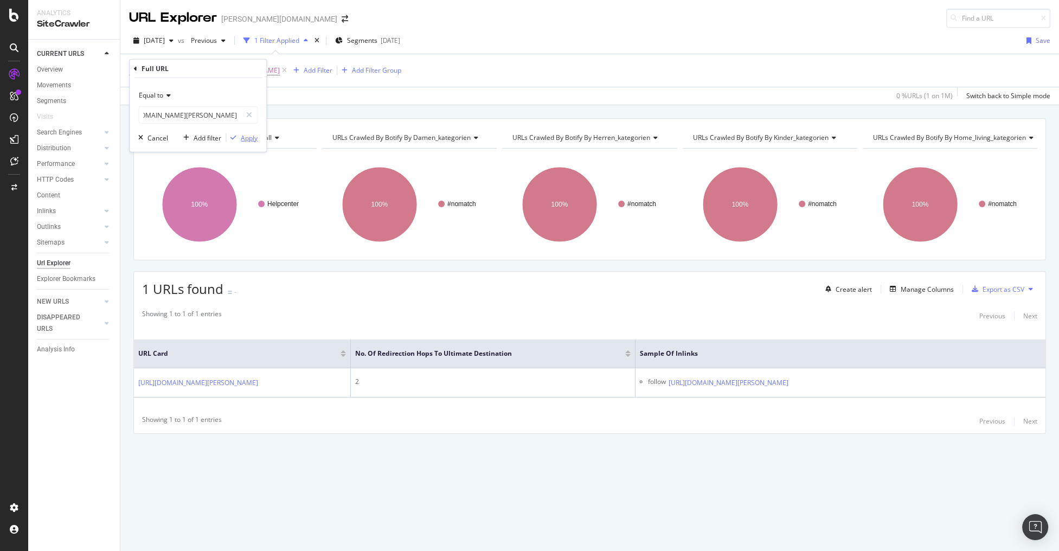
scroll to position [0, 0]
click at [244, 143] on button "Apply" at bounding box center [241, 137] width 31 height 11
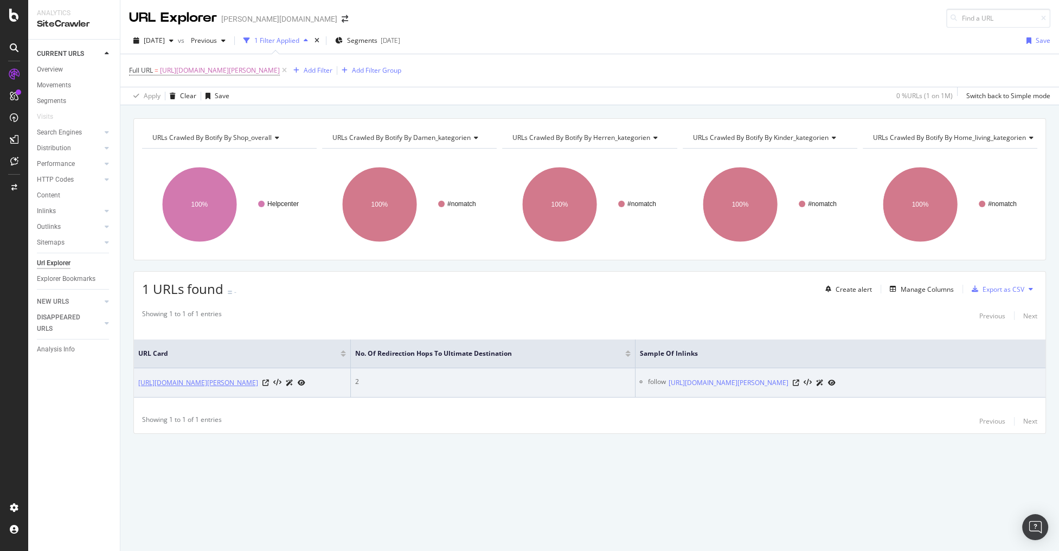
click at [258, 377] on link "https://hilfe.breuninger.com/hc/ch/articles/360019570679" at bounding box center [198, 382] width 120 height 11
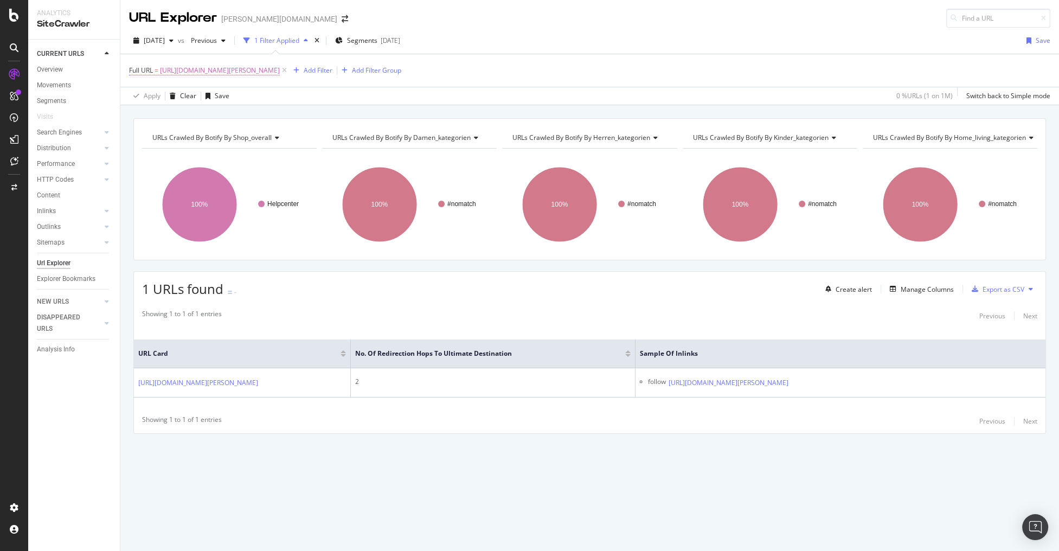
click at [280, 73] on span "https://hilfe.breuninger.com/hc/ch/articles/360019570679" at bounding box center [220, 70] width 120 height 15
click at [183, 113] on input "https://hilfe.breuninger.com/hc/ch/articles/360019570679" at bounding box center [190, 114] width 103 height 17
paste input "www.breuninger.com/at/marken/0039-italy/bekleidung-blusen/"
type input "https://www.breuninger.com/at/marken/0039-italy/bekleidung-blusen/"
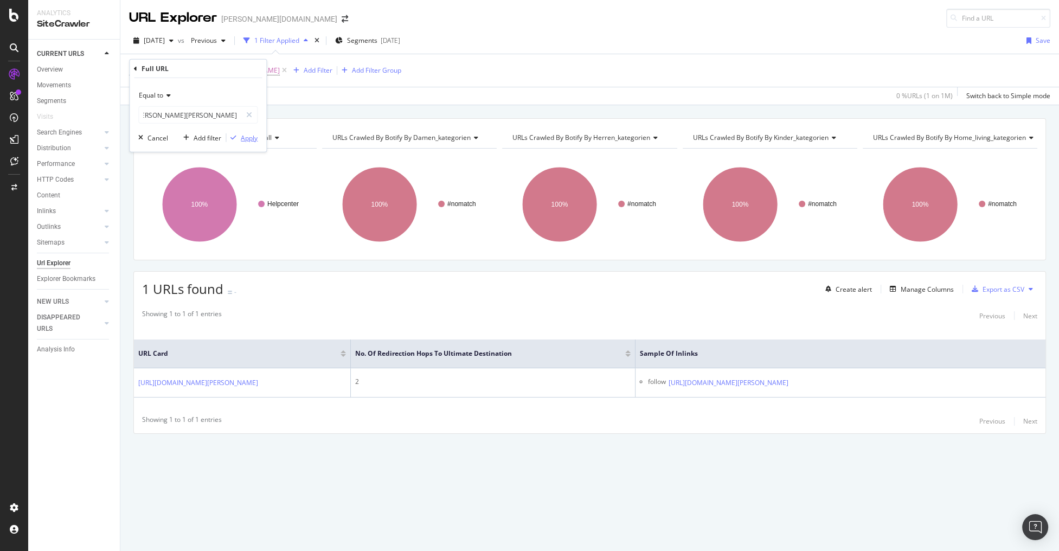
scroll to position [0, 0]
click at [241, 133] on div "Apply" at bounding box center [249, 137] width 17 height 9
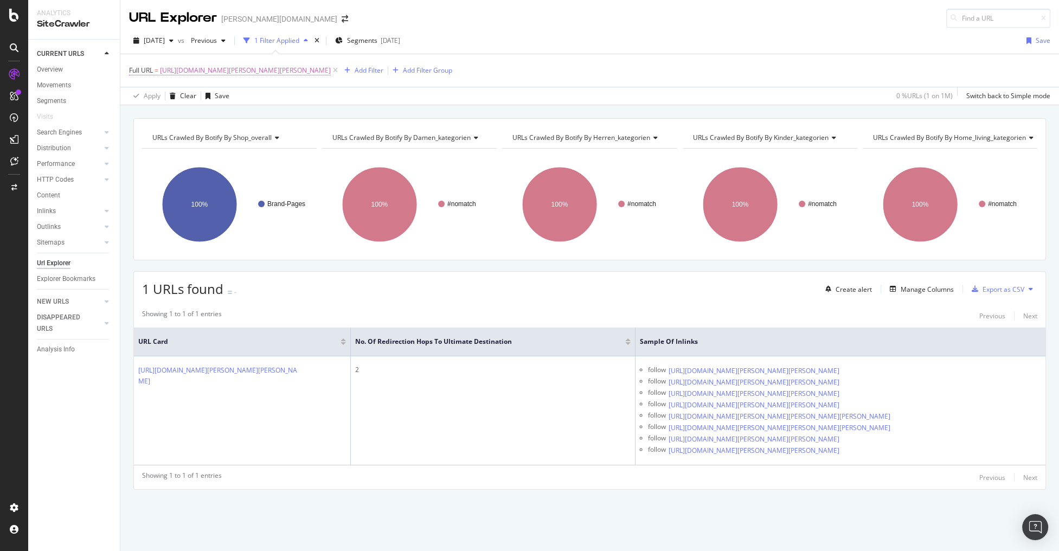
click at [220, 72] on span "https://www.breuninger.com/at/marken/0039-italy/bekleidung-blusen/" at bounding box center [245, 70] width 171 height 15
click at [186, 111] on input "https://www.breuninger.com/at/marken/0039-italy/bekleidung-blusen/" at bounding box center [190, 114] width 103 height 17
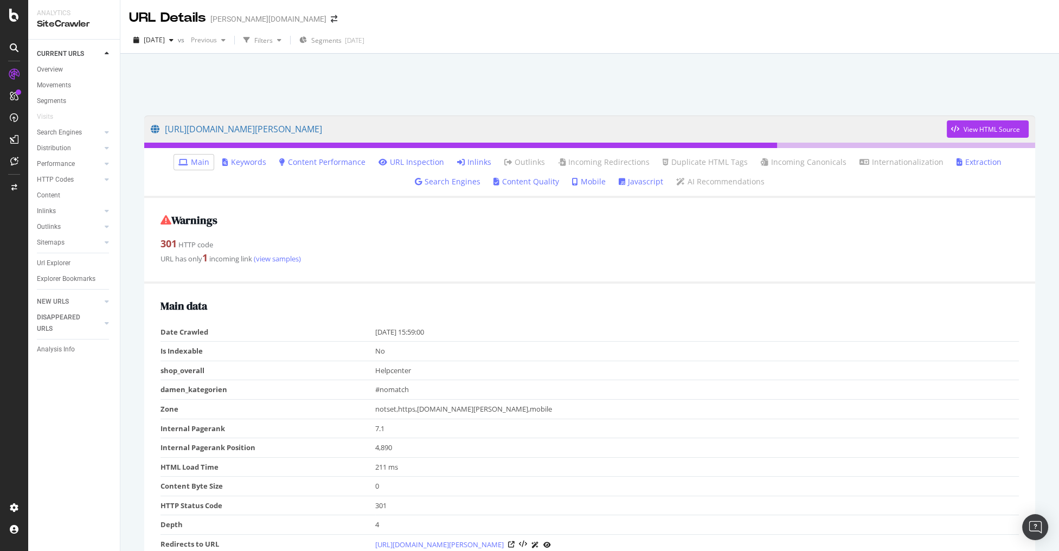
click at [462, 164] on icon at bounding box center [461, 162] width 8 height 8
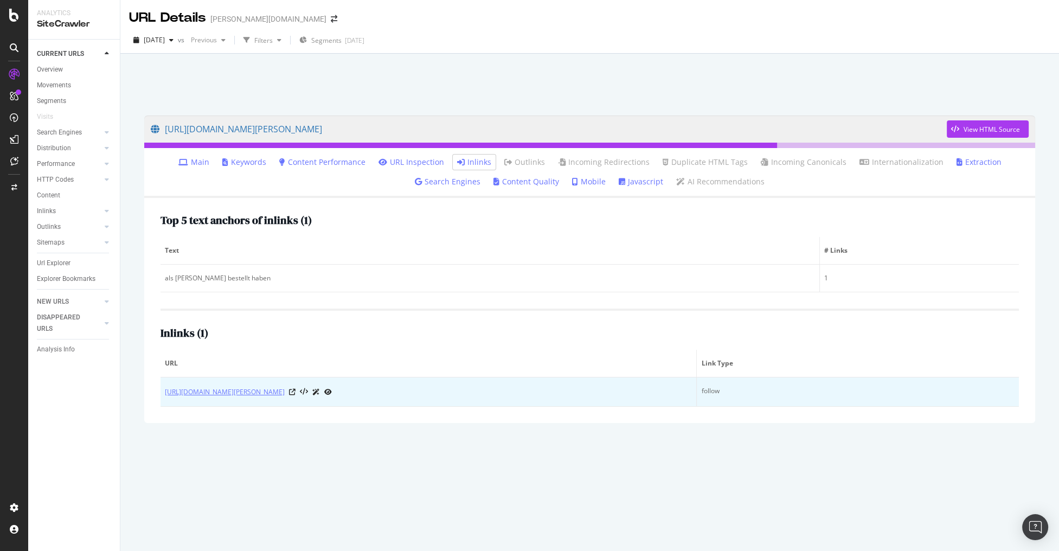
click at [285, 395] on link "[URL][DOMAIN_NAME][PERSON_NAME]" at bounding box center [225, 392] width 120 height 11
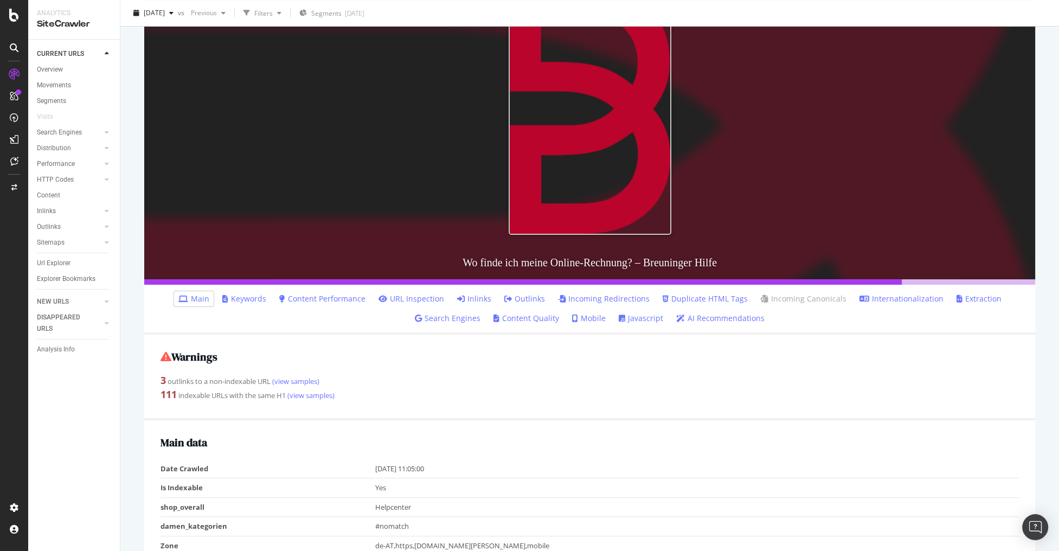
scroll to position [174, 0]
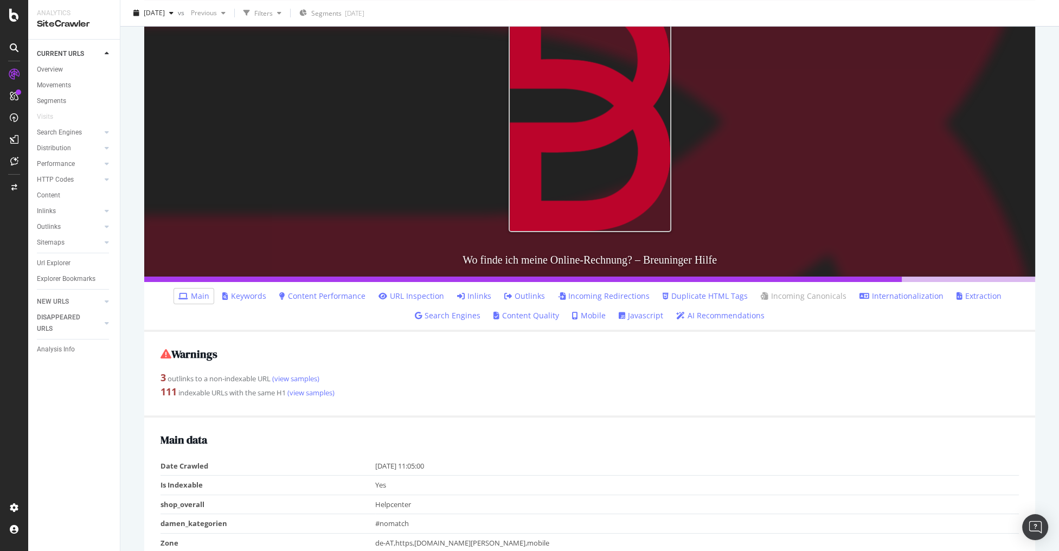
click at [471, 293] on link "Inlinks" at bounding box center [474, 296] width 34 height 11
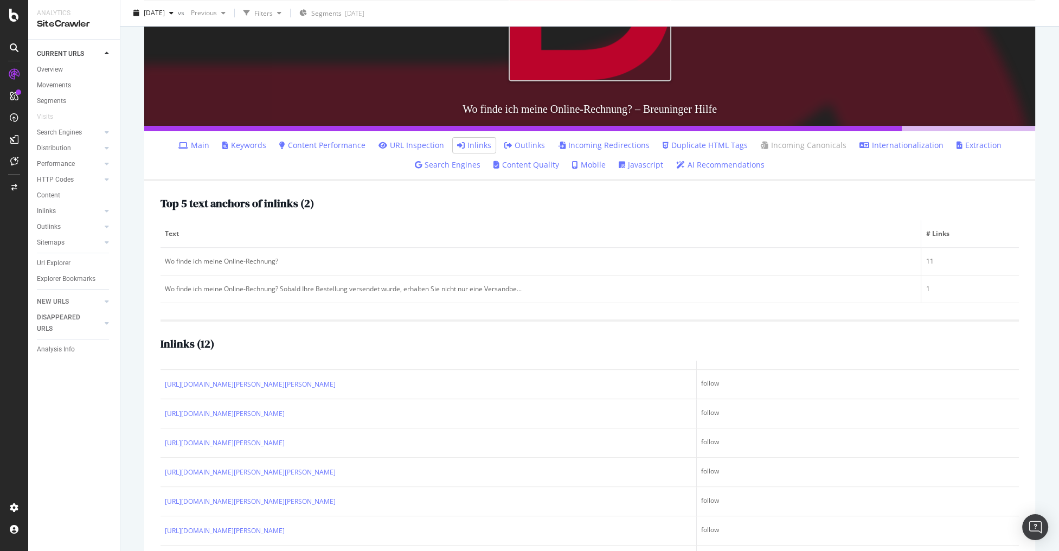
scroll to position [215, 0]
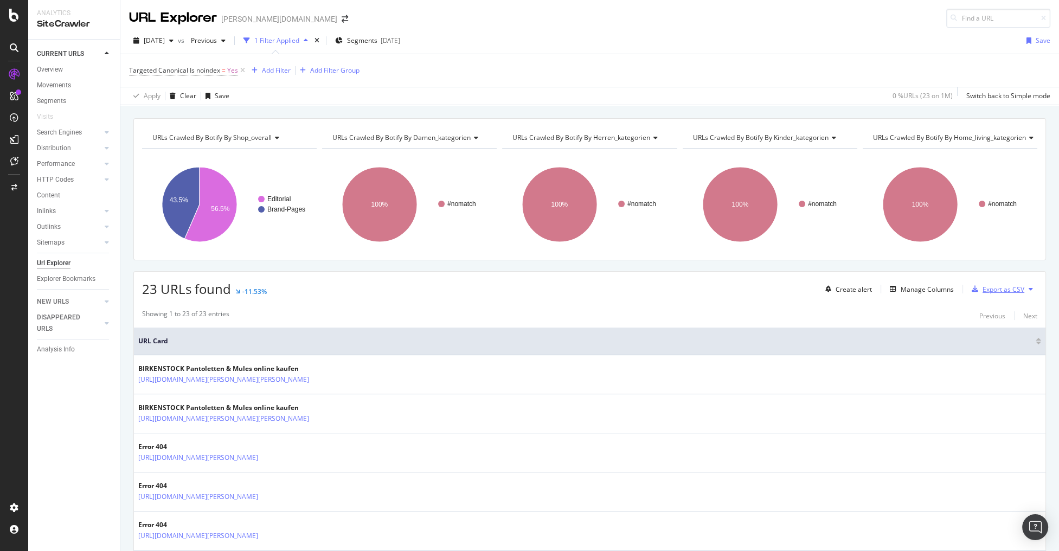
click at [1002, 289] on div "Export as CSV" at bounding box center [1004, 289] width 42 height 9
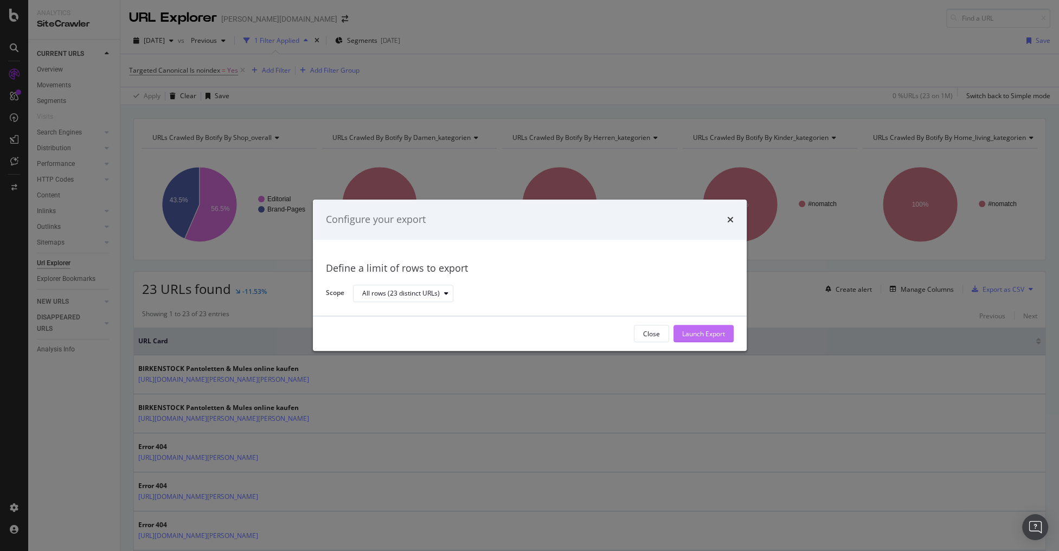
click at [697, 339] on div "Launch Export" at bounding box center [703, 334] width 43 height 16
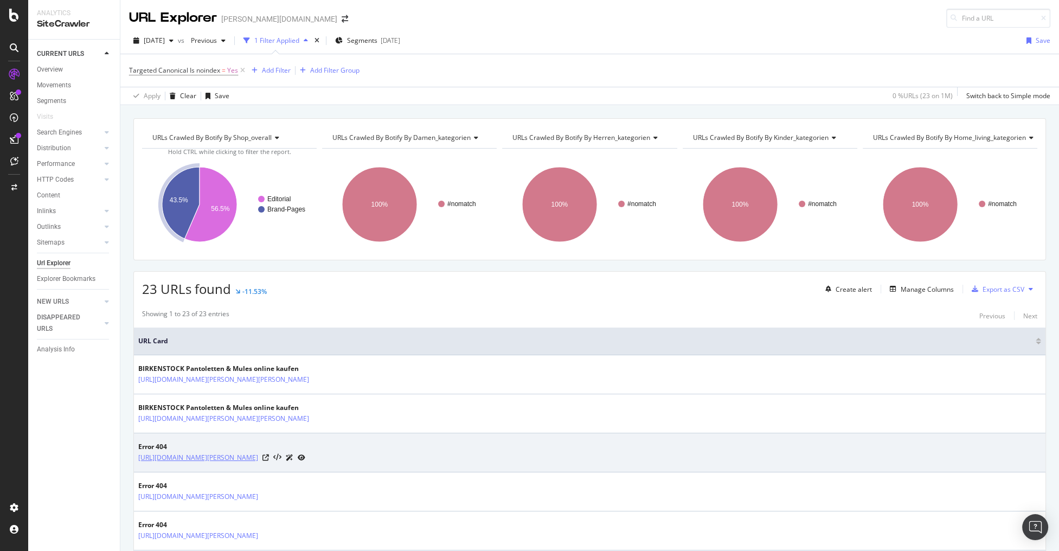
click at [243, 457] on link "https://www.breuninger.com/at/editorial/arabic-muc/" at bounding box center [198, 457] width 120 height 11
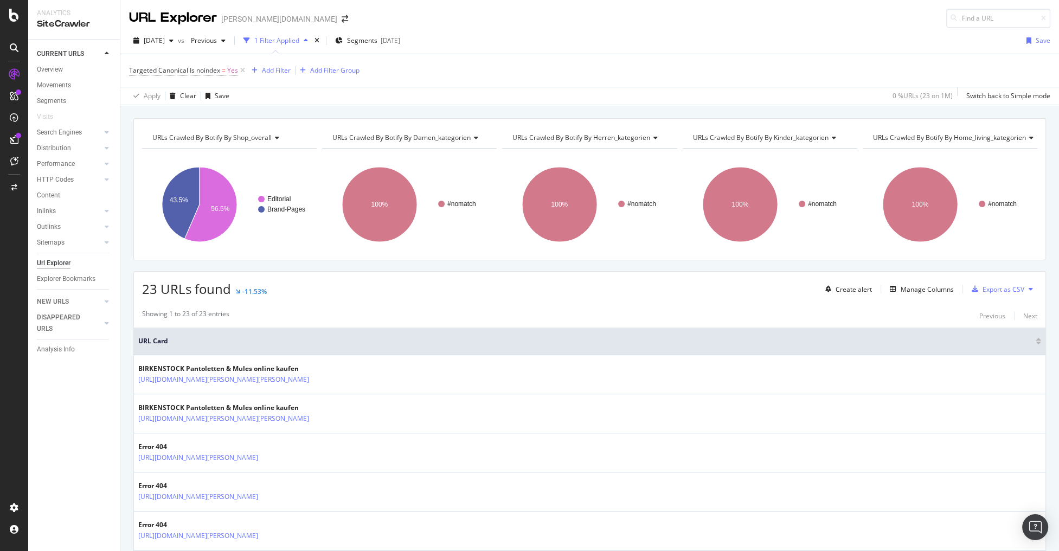
click at [76, 454] on div "CURRENT URLS Overview Movements Segments Visits Search Engines Top Charts Segme…" at bounding box center [74, 295] width 92 height 511
click at [638, 48] on div "2025 Sep. 1st vs Previous 1 Filter Applied Segments 2025-09-01 Save" at bounding box center [589, 43] width 939 height 22
click at [63, 143] on div "LogAnalyzer" at bounding box center [61, 141] width 42 height 11
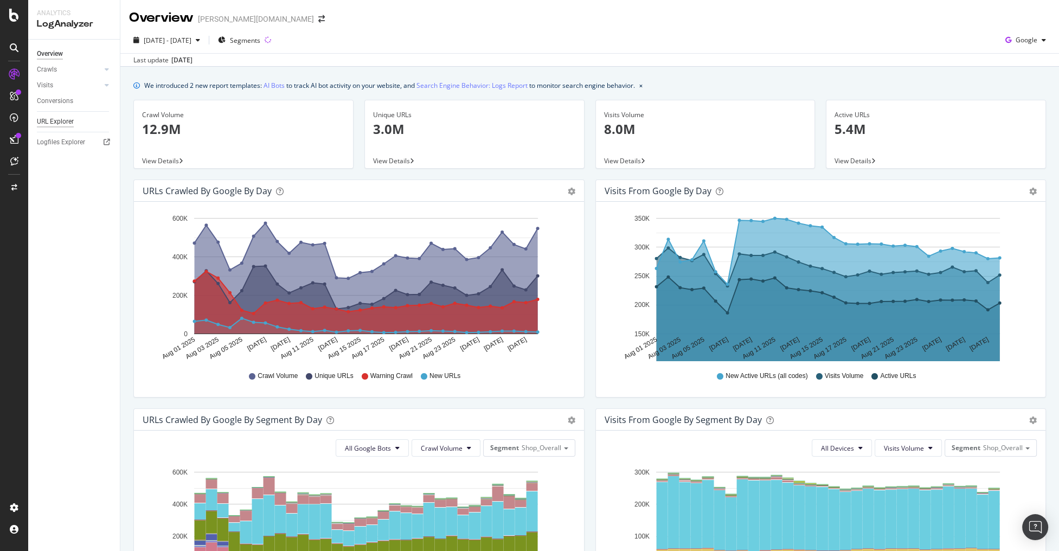
click at [44, 118] on div "URL Explorer" at bounding box center [55, 121] width 37 height 11
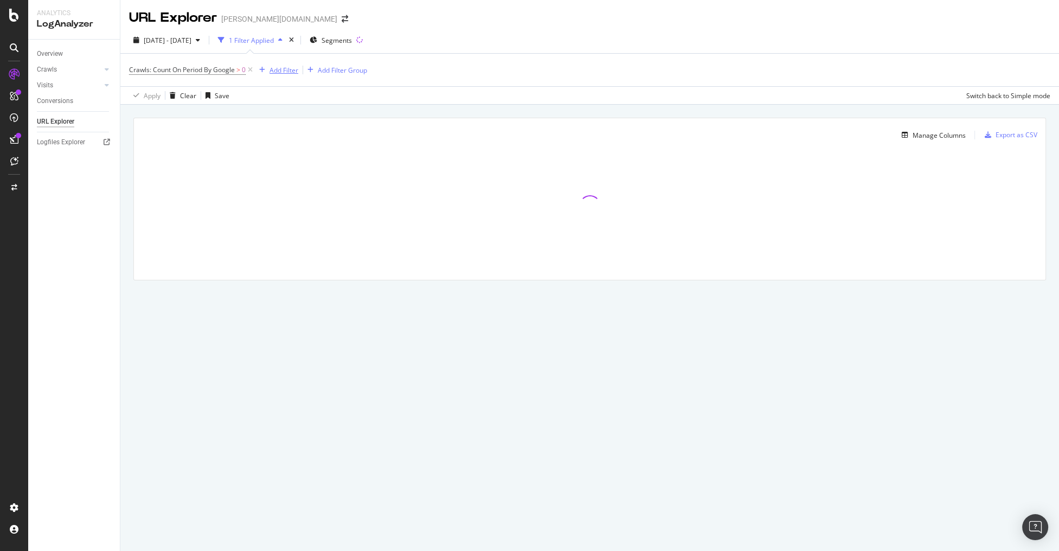
click at [276, 65] on div "Add Filter" at bounding box center [276, 70] width 43 height 12
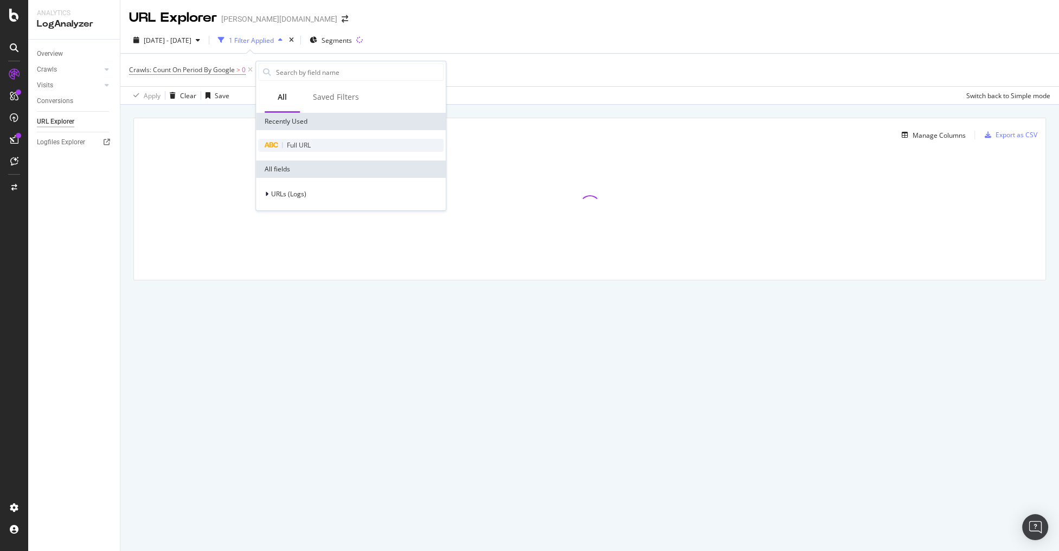
click at [297, 140] on div "Full URL" at bounding box center [350, 145] width 185 height 13
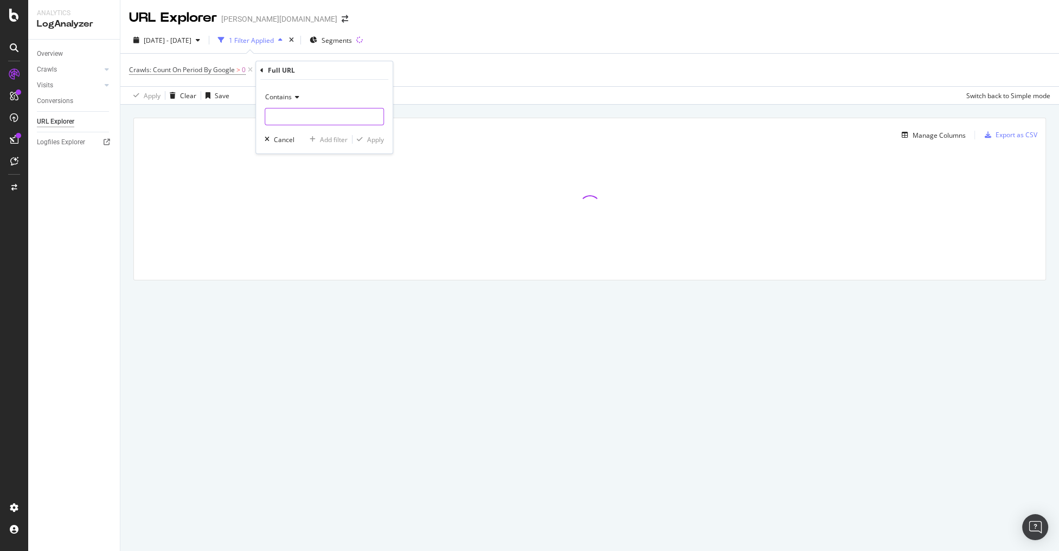
click at [295, 116] on input "text" at bounding box center [324, 116] width 118 height 17
type input "variant"
click at [372, 138] on div "Apply" at bounding box center [375, 139] width 17 height 9
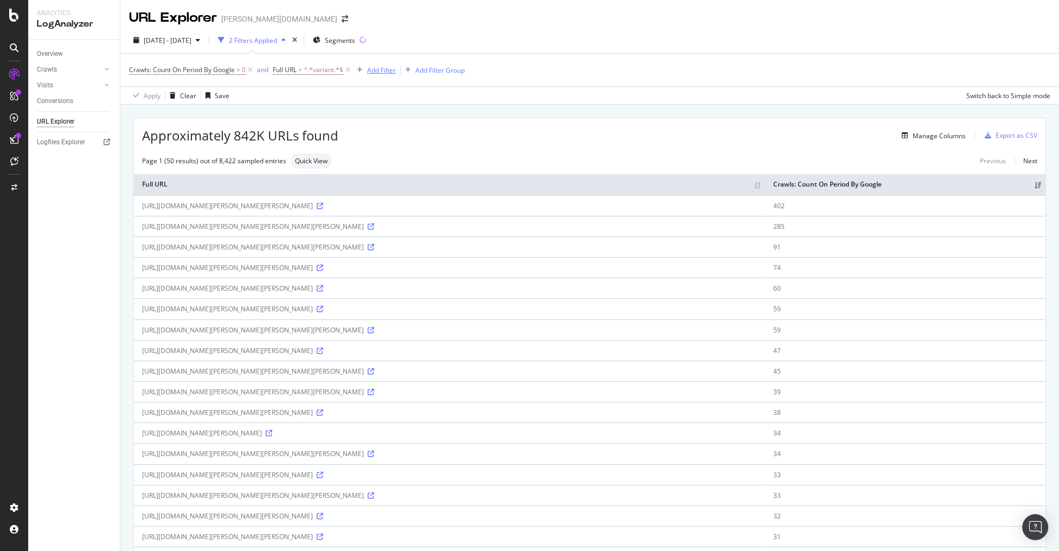
click at [373, 74] on div "Add Filter" at bounding box center [381, 70] width 29 height 9
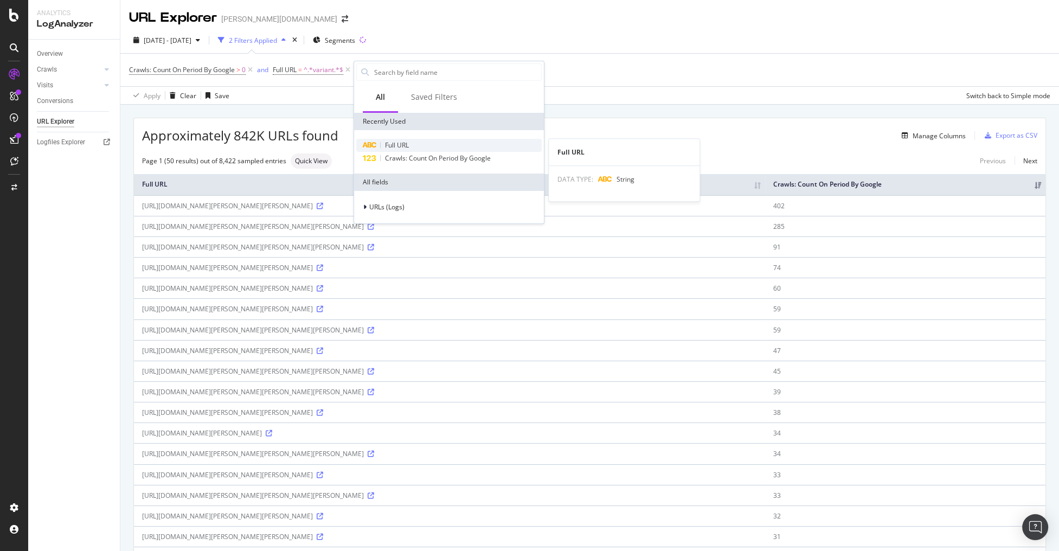
click at [407, 146] on span "Full URL" at bounding box center [397, 144] width 24 height 9
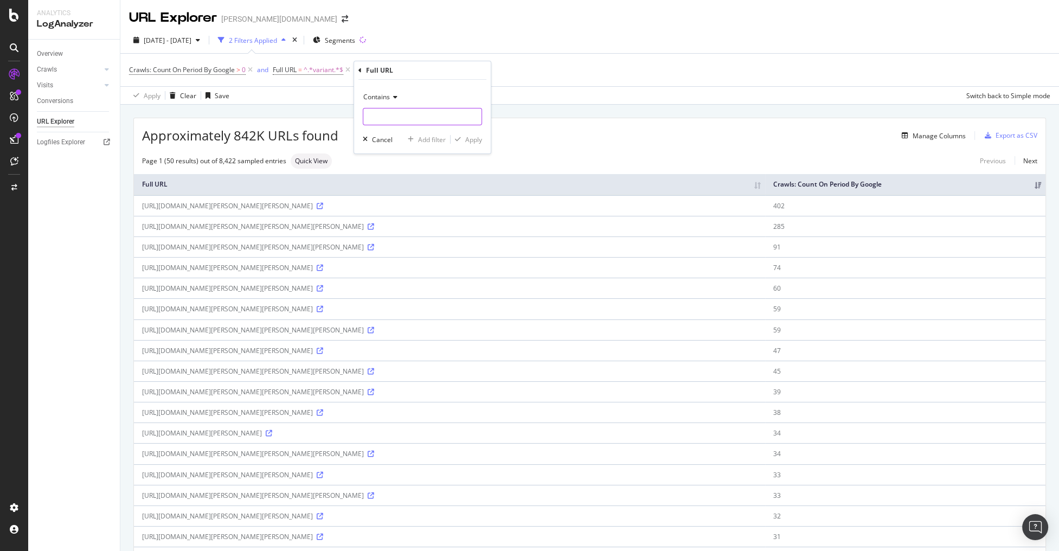
click at [407, 116] on input "text" at bounding box center [422, 116] width 118 height 17
paste input "/p/"
type input "/p/"
click at [473, 138] on div "Apply" at bounding box center [473, 139] width 17 height 9
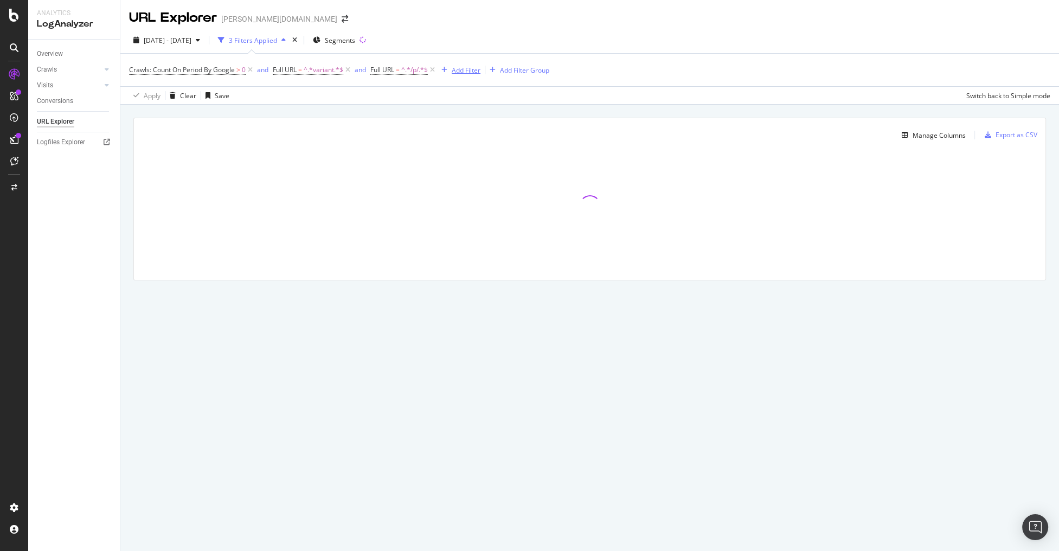
click at [454, 72] on div "Add Filter" at bounding box center [466, 70] width 29 height 9
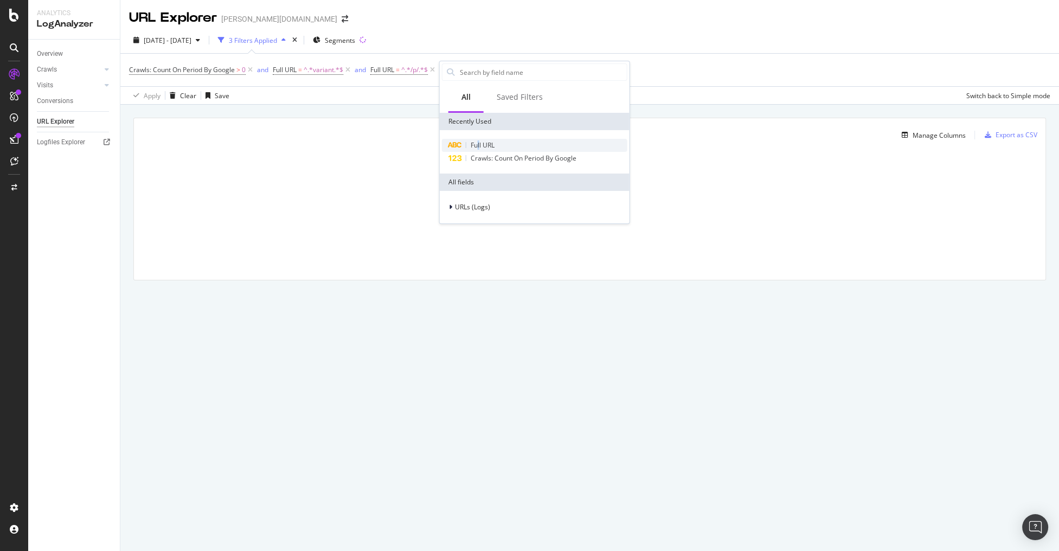
click at [479, 143] on span "Full URL" at bounding box center [483, 144] width 24 height 9
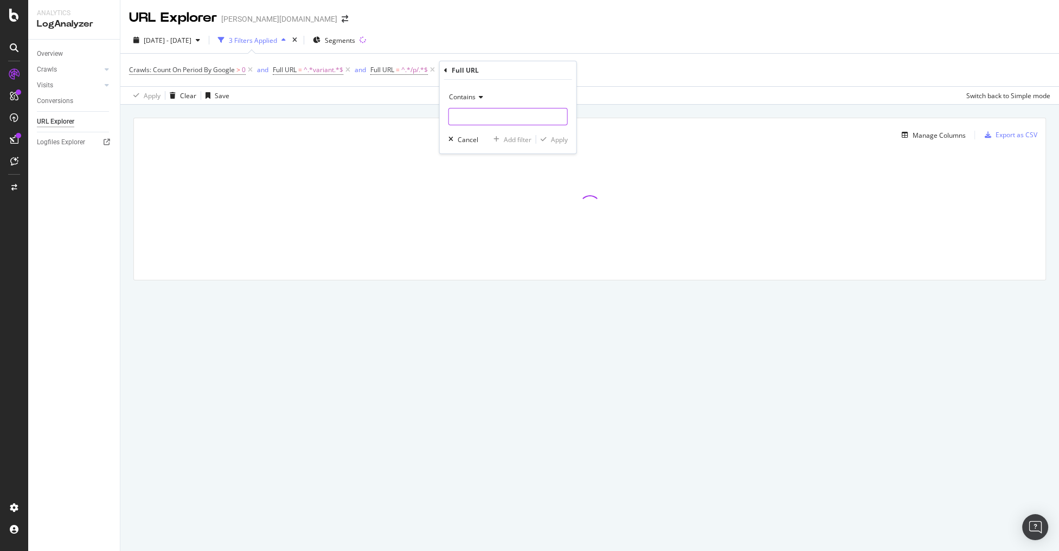
click at [478, 111] on input "text" at bounding box center [508, 116] width 118 height 17
type input "/de/"
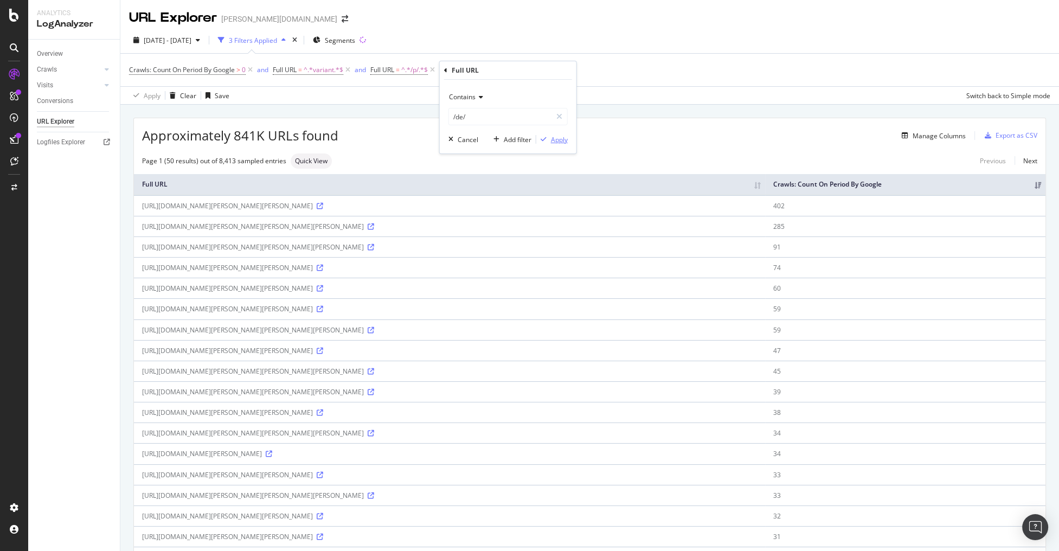
click at [553, 136] on div "Apply" at bounding box center [559, 139] width 17 height 9
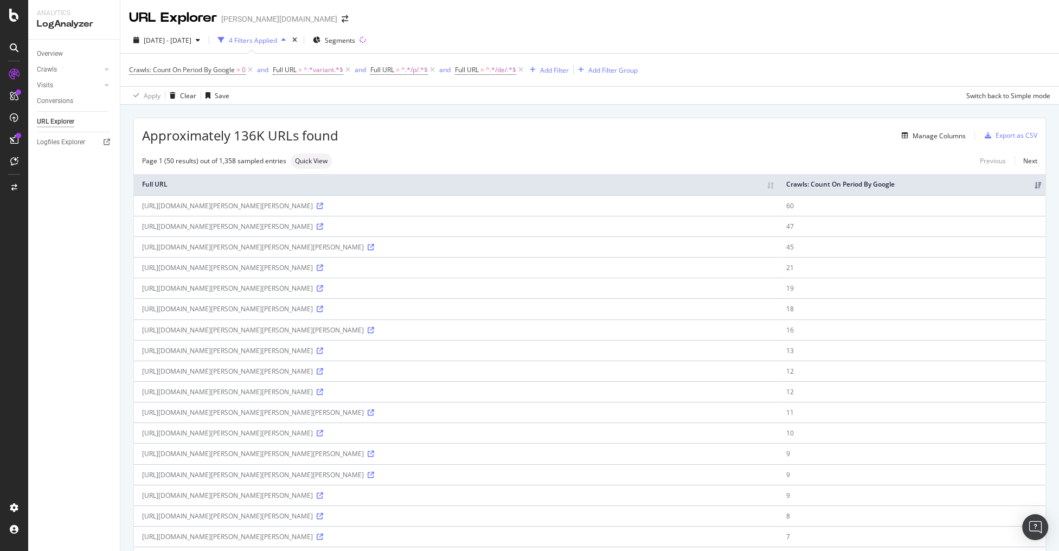
click at [614, 20] on div "URL Explorer breuninger.com" at bounding box center [589, 13] width 939 height 27
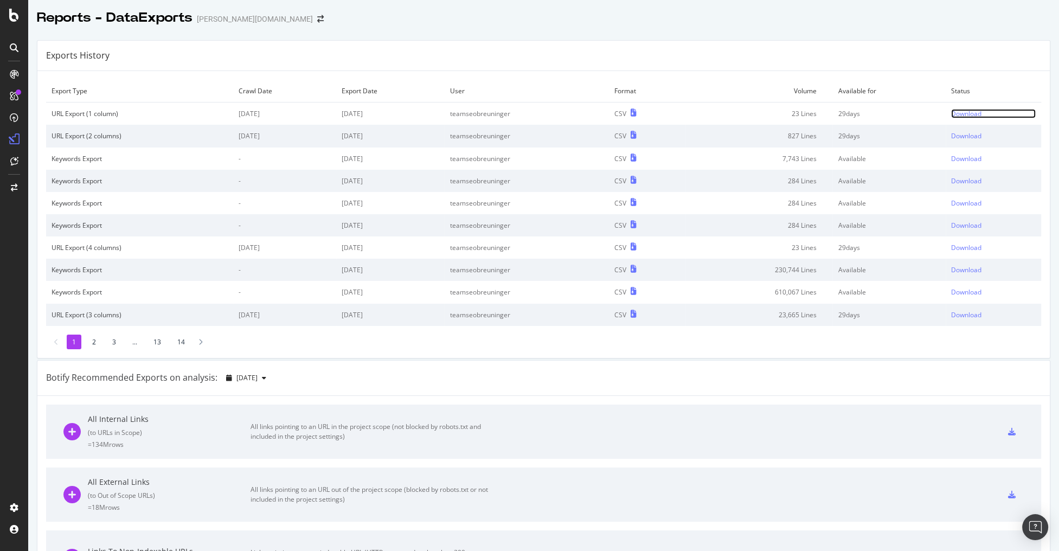
click at [951, 113] on div "Download" at bounding box center [966, 113] width 30 height 9
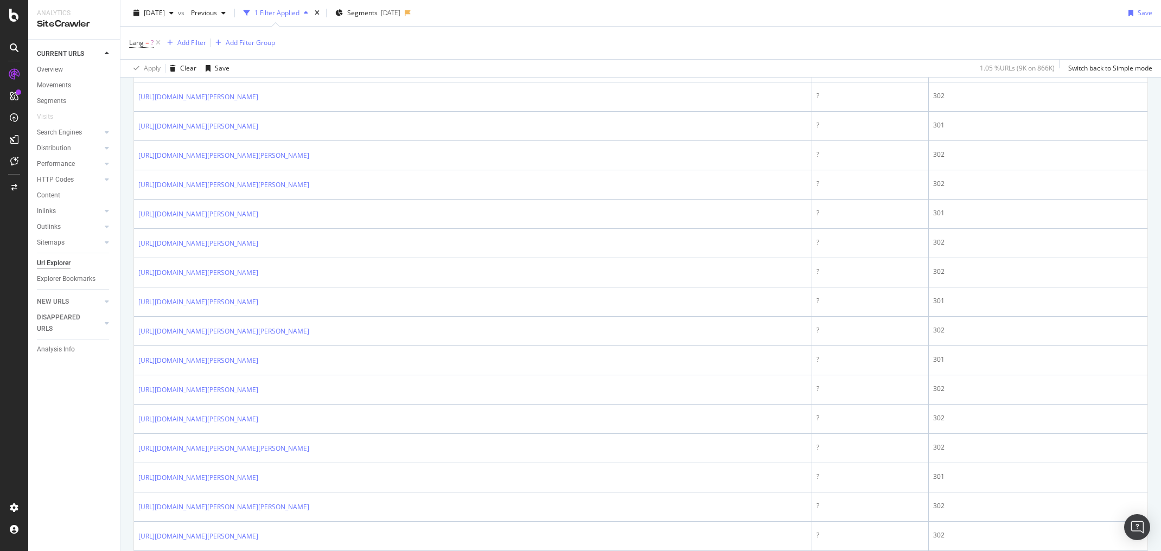
scroll to position [607, 0]
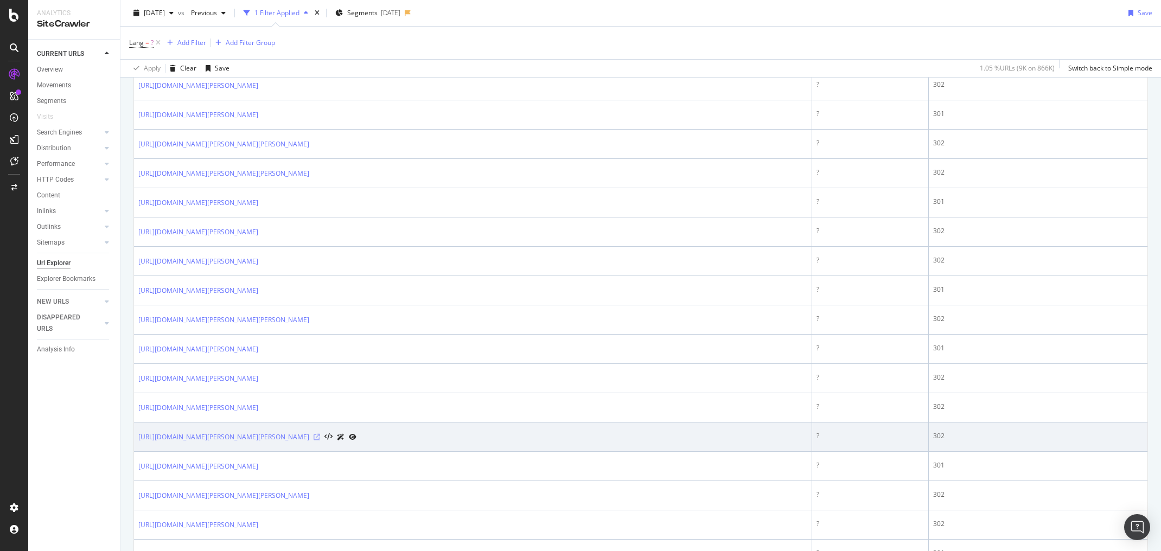
click at [320, 434] on icon at bounding box center [316, 437] width 7 height 7
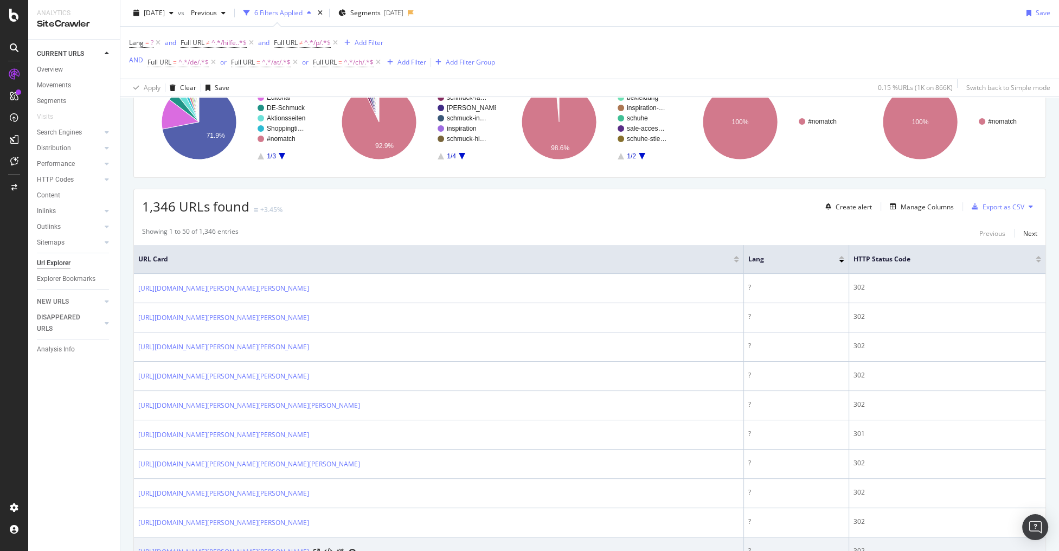
scroll to position [347, 0]
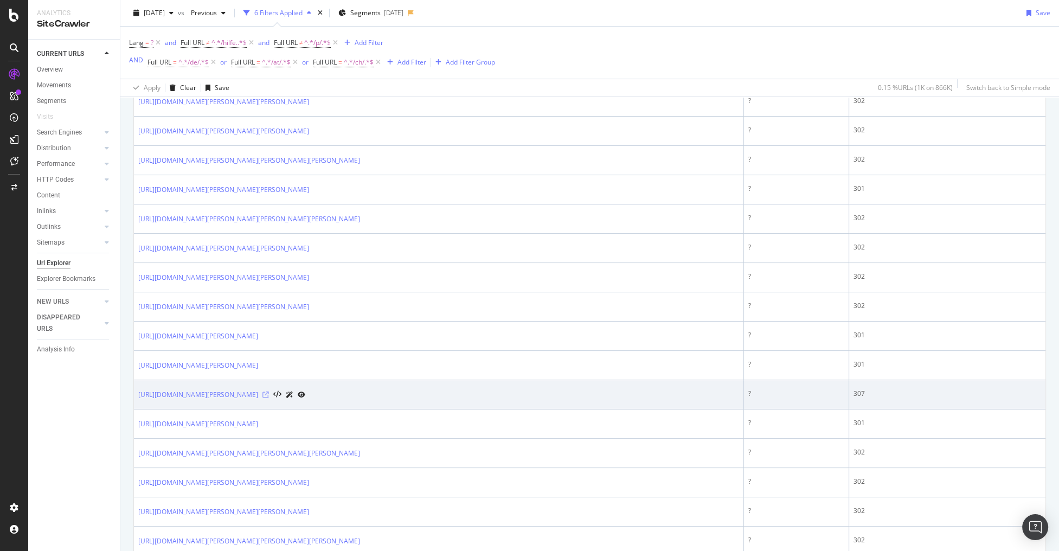
click at [269, 393] on icon at bounding box center [265, 395] width 7 height 7
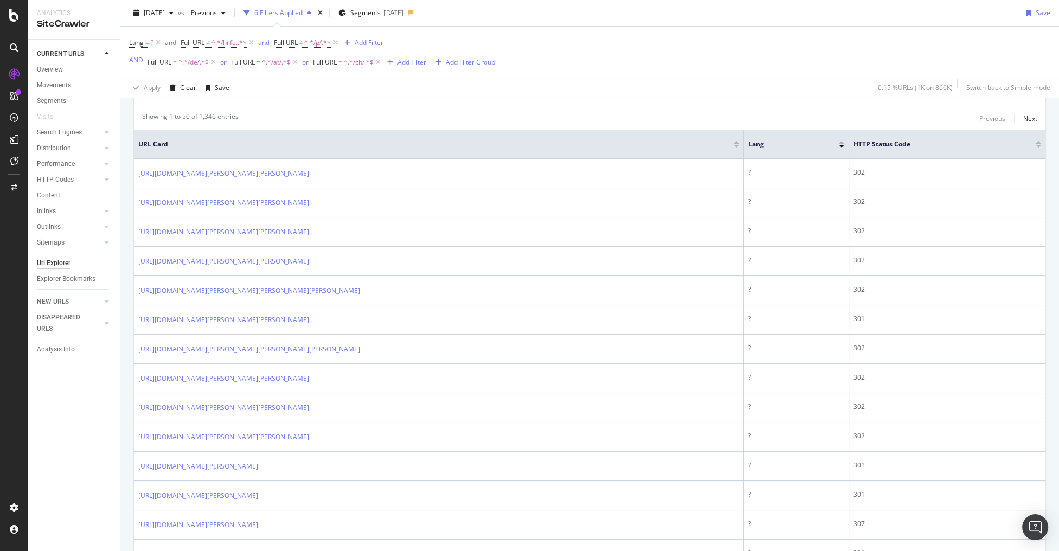
scroll to position [130, 0]
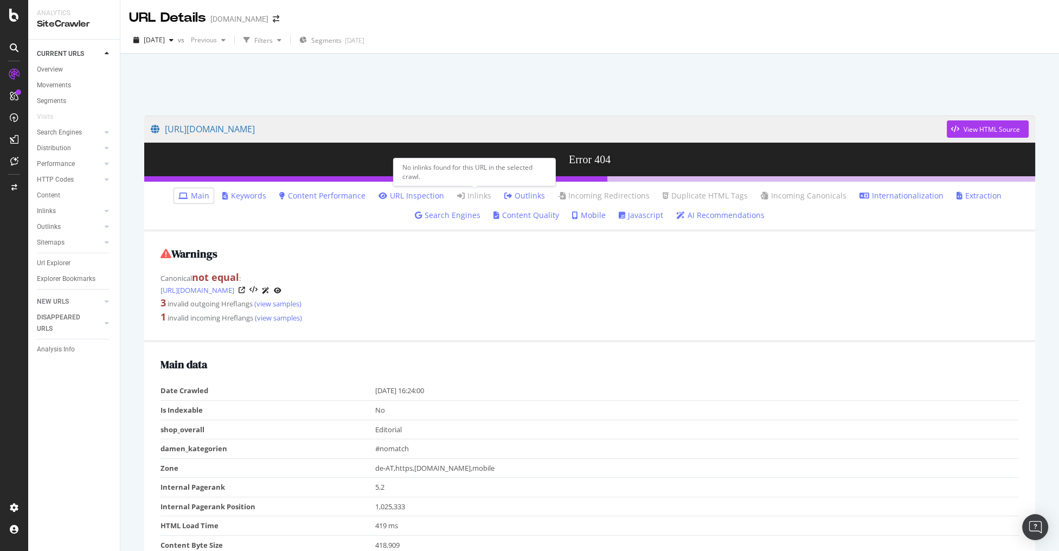
click at [477, 196] on link "Inlinks" at bounding box center [474, 195] width 34 height 11
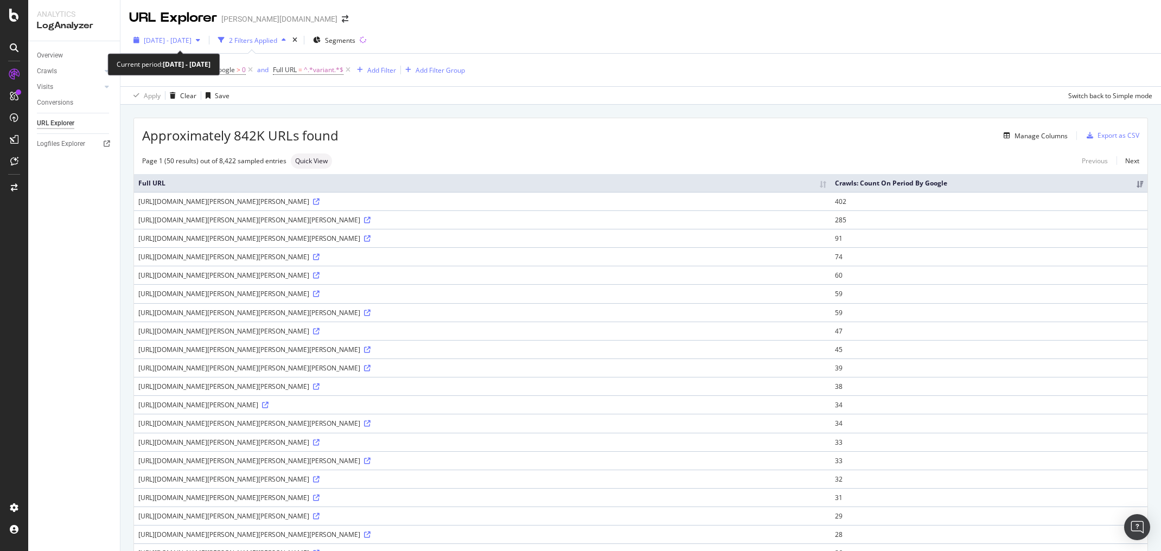
click at [184, 46] on div "2025 Aug. 1st - Aug. 30th" at bounding box center [166, 40] width 75 height 16
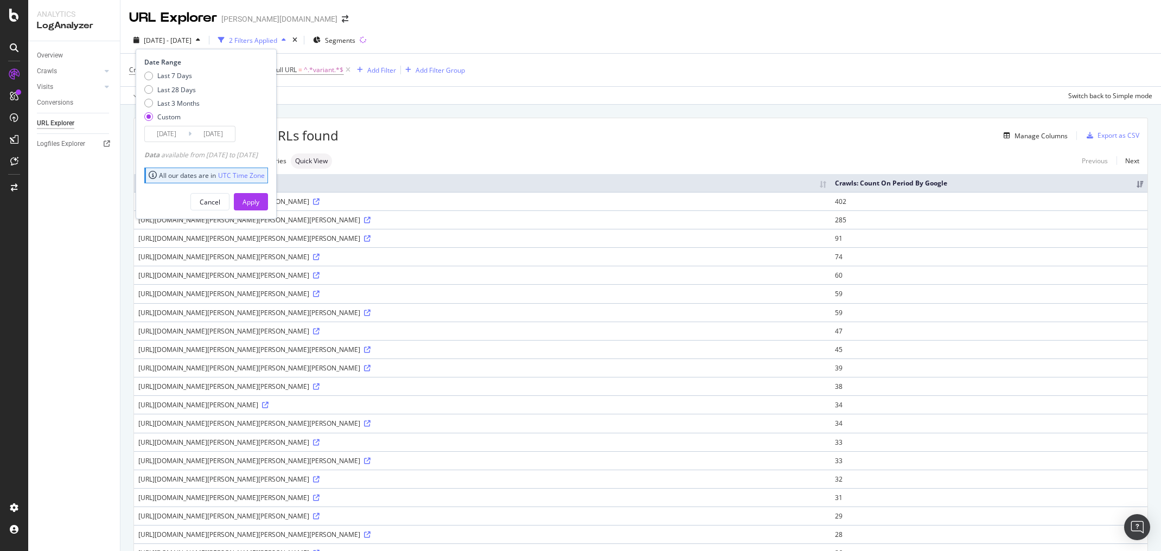
click at [161, 131] on input "2025/08/01" at bounding box center [166, 133] width 43 height 15
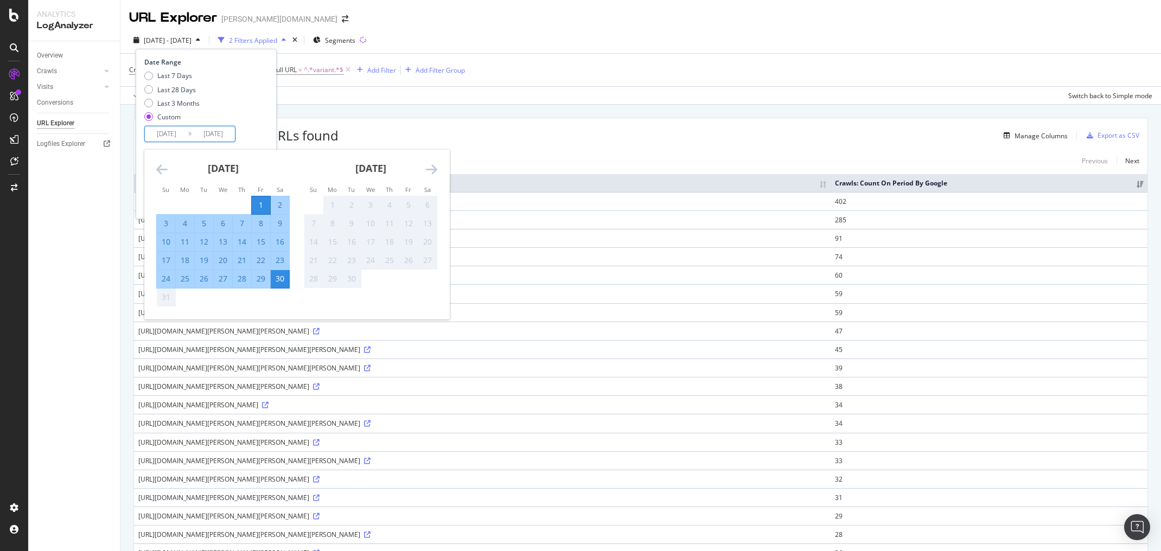
click at [161, 167] on icon "Move backward to switch to the previous month." at bounding box center [161, 169] width 11 height 13
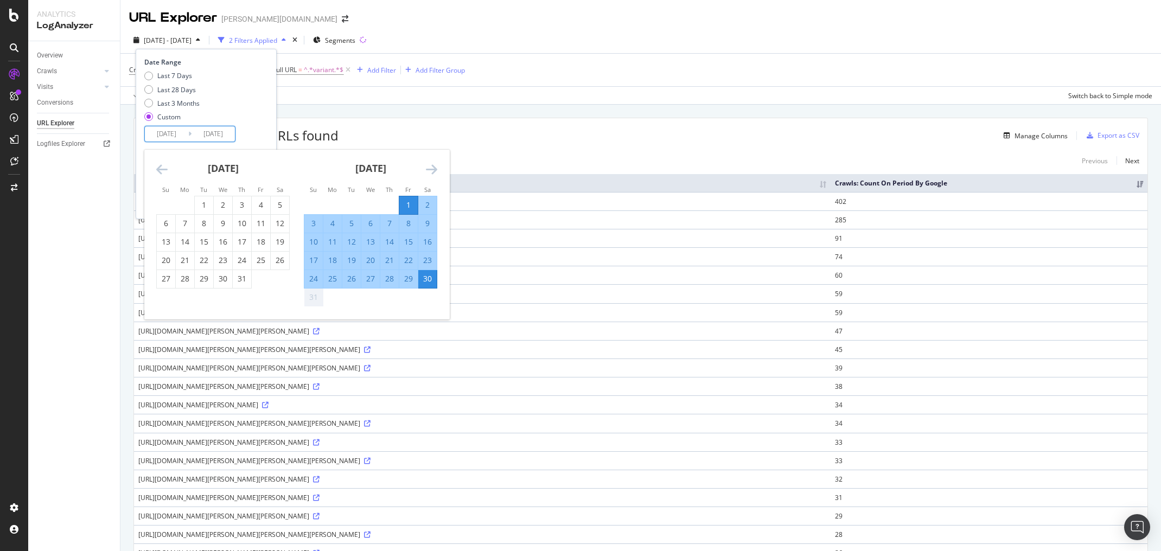
click at [161, 167] on icon "Move backward to switch to the previous month." at bounding box center [161, 169] width 11 height 13
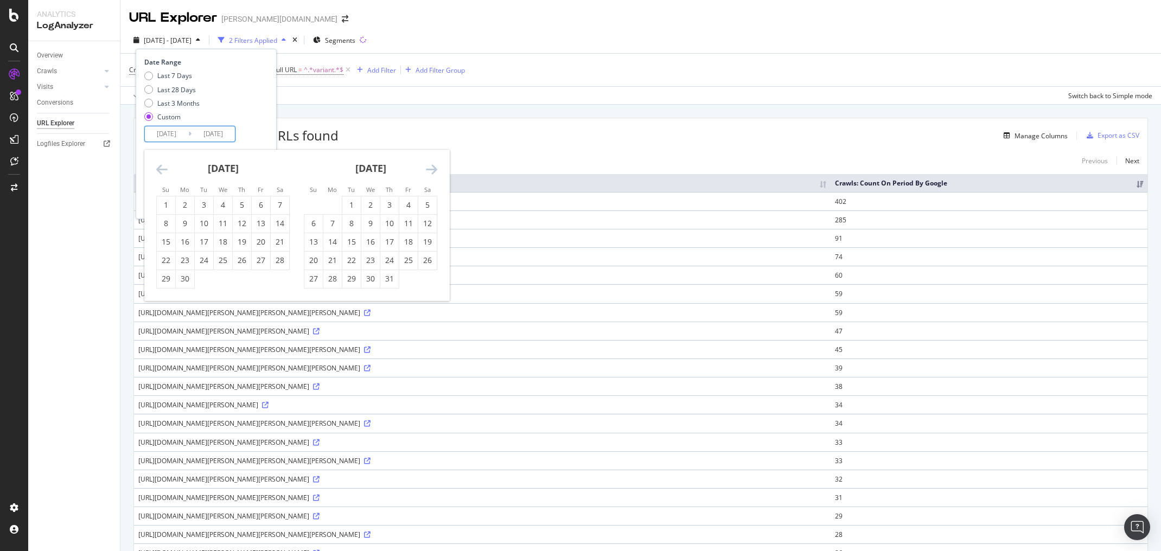
click at [161, 167] on icon "Move backward to switch to the previous month." at bounding box center [161, 169] width 11 height 13
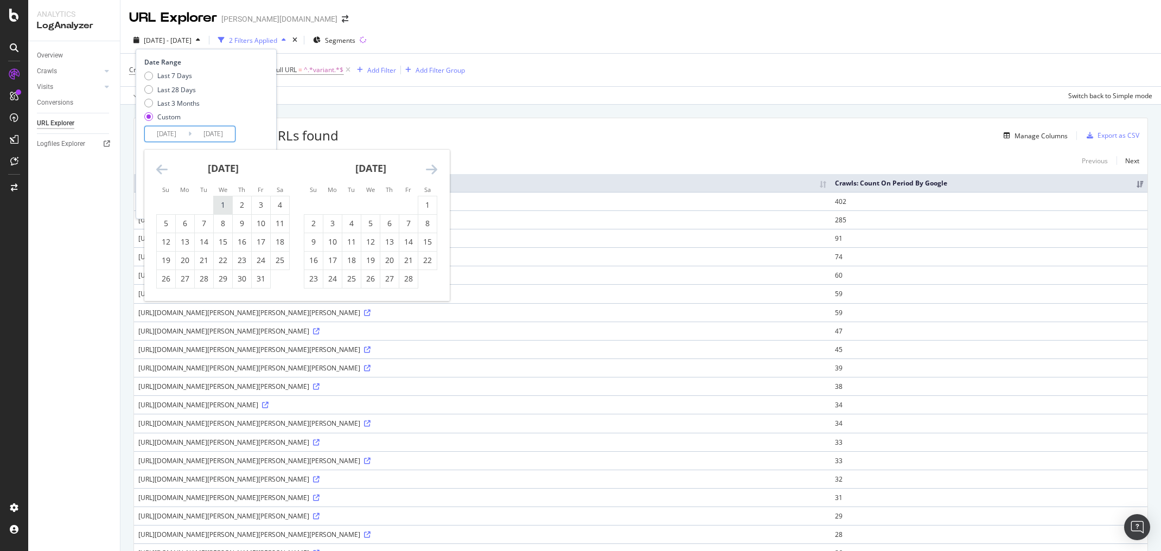
click at [226, 207] on div "1" at bounding box center [223, 205] width 18 height 11
type input "2025/01/01"
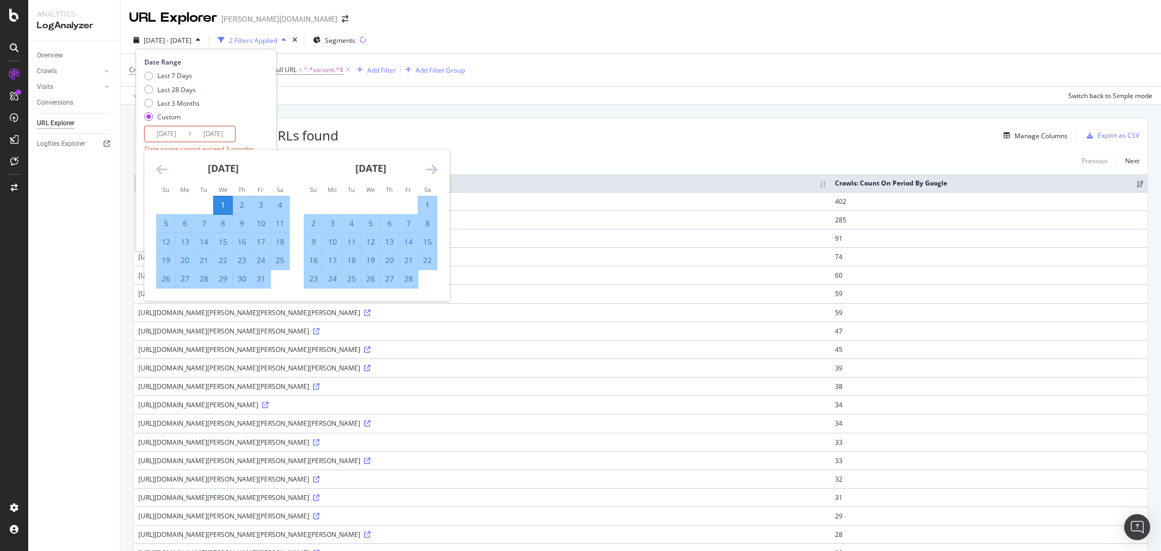
click at [262, 280] on div "31" at bounding box center [261, 278] width 18 height 11
type input "2025/01/31"
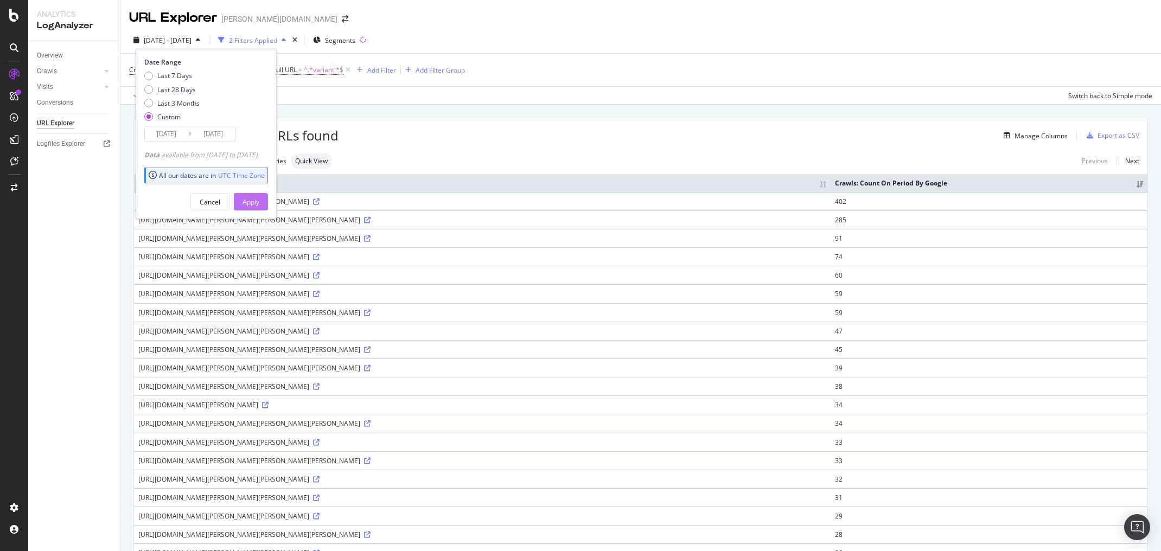
click at [259, 204] on div "Apply" at bounding box center [250, 201] width 17 height 9
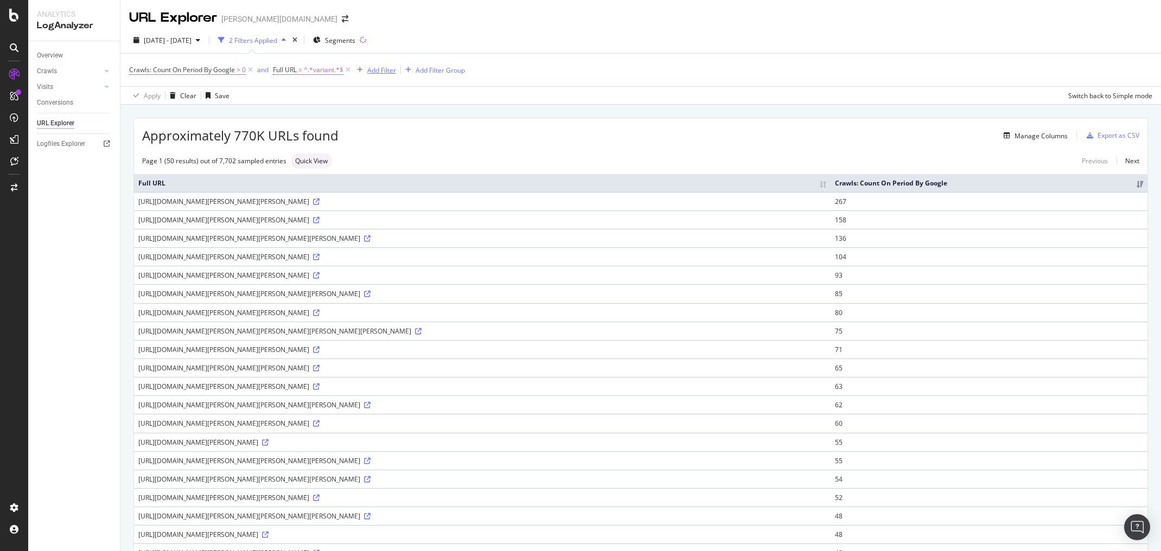
click at [369, 69] on div "Add Filter" at bounding box center [381, 70] width 29 height 9
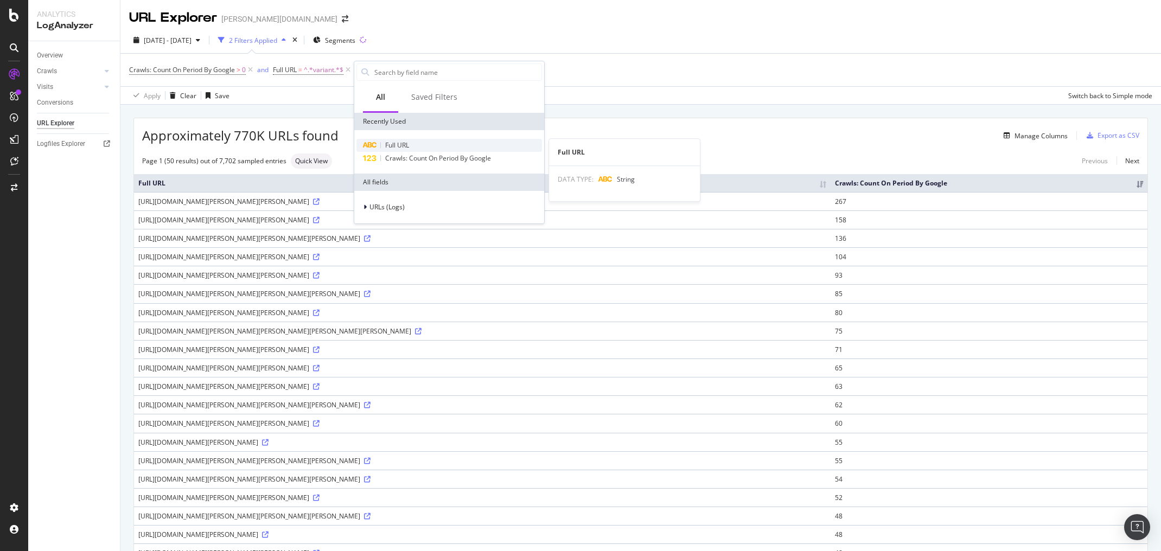
click at [392, 145] on span "Full URL" at bounding box center [397, 144] width 24 height 9
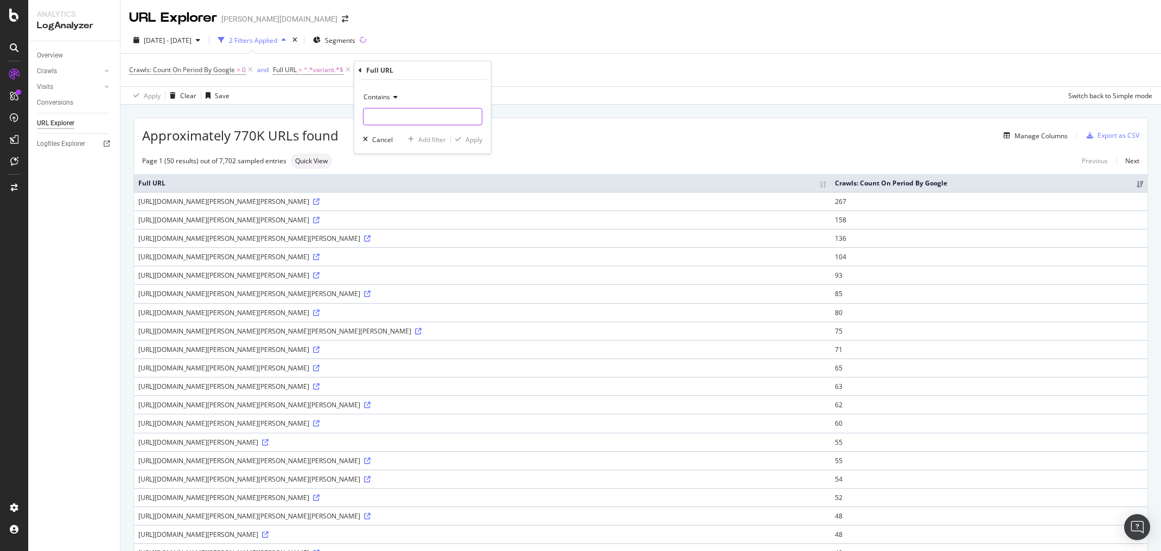
click at [380, 122] on input "text" at bounding box center [422, 116] width 118 height 17
type input "/de/"
click at [481, 140] on div "Apply" at bounding box center [473, 139] width 17 height 9
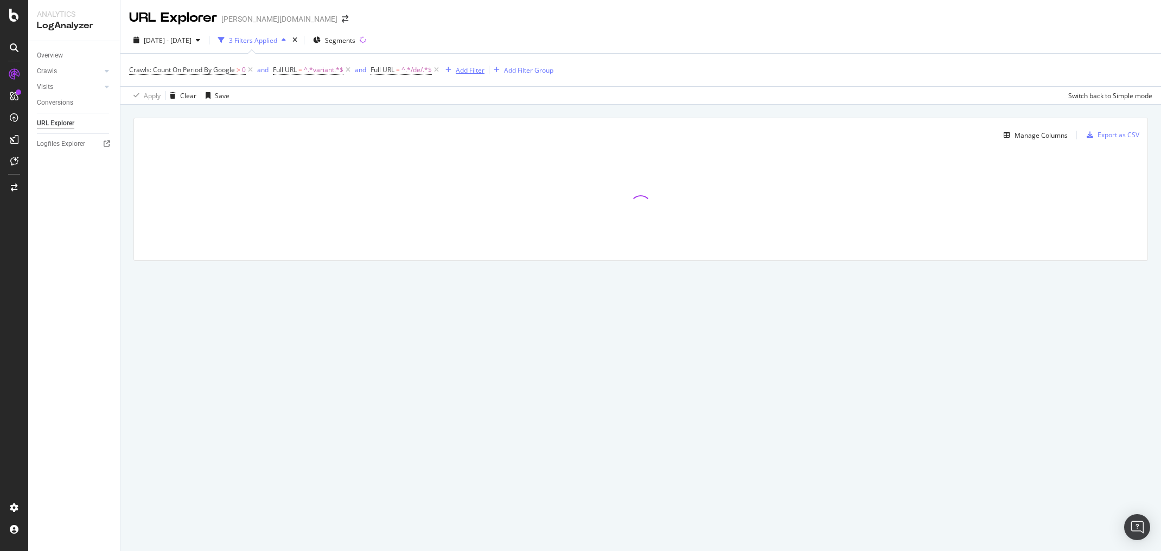
click at [460, 72] on div "Add Filter" at bounding box center [470, 70] width 29 height 9
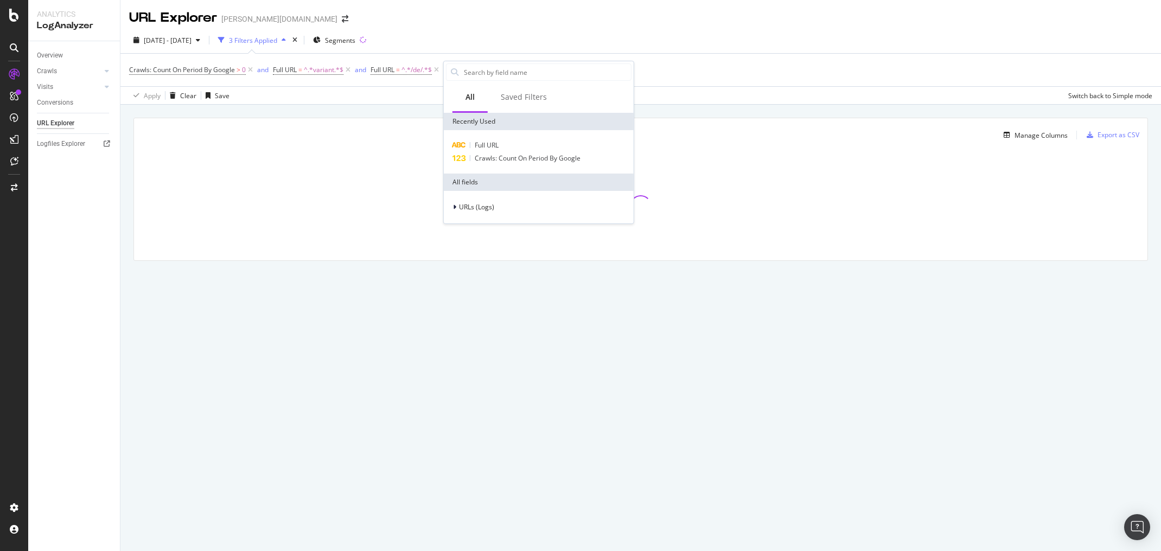
click at [485, 137] on div "Full URL Crawls: Count On Period By Google" at bounding box center [539, 151] width 190 height 43
click at [483, 144] on span "Full URL" at bounding box center [487, 144] width 24 height 9
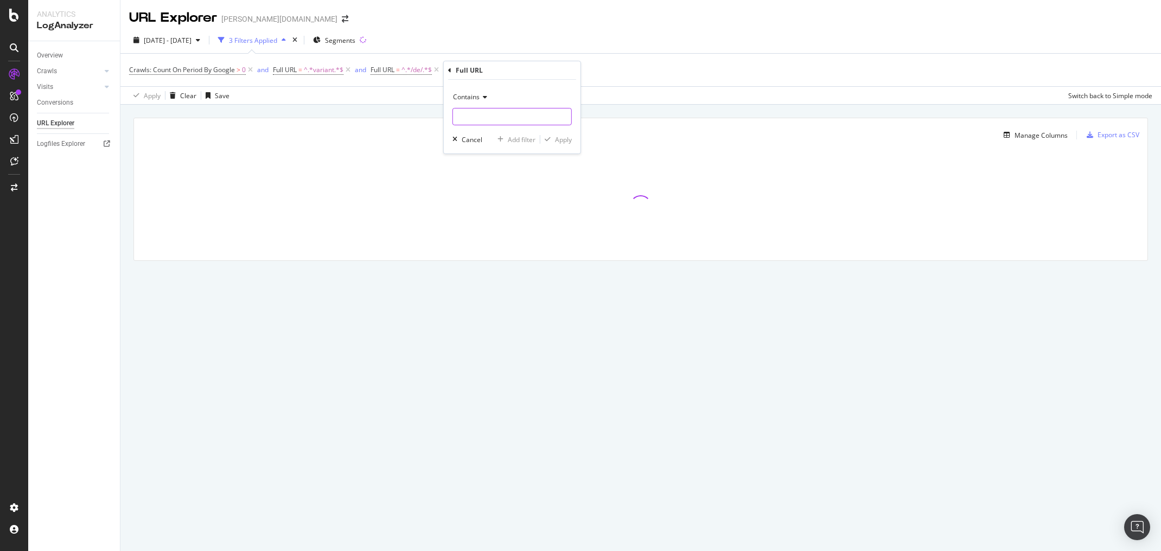
click at [470, 113] on input "text" at bounding box center [512, 116] width 118 height 17
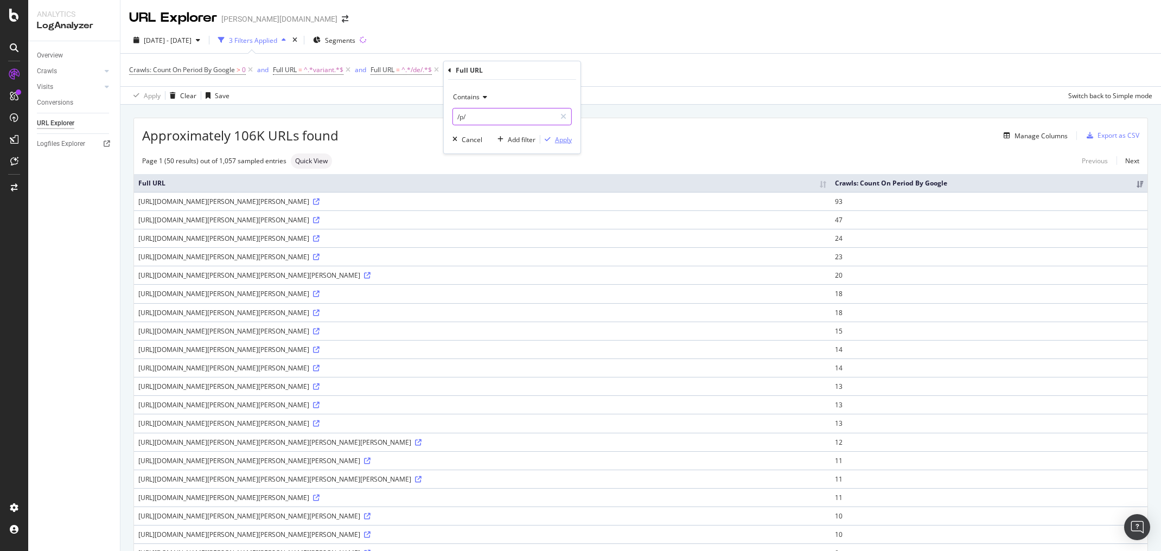
type input "/p/"
click at [568, 140] on div "Apply" at bounding box center [563, 139] width 17 height 9
click at [1059, 183] on th "Crawls: Count On Period By Google" at bounding box center [988, 183] width 317 height 18
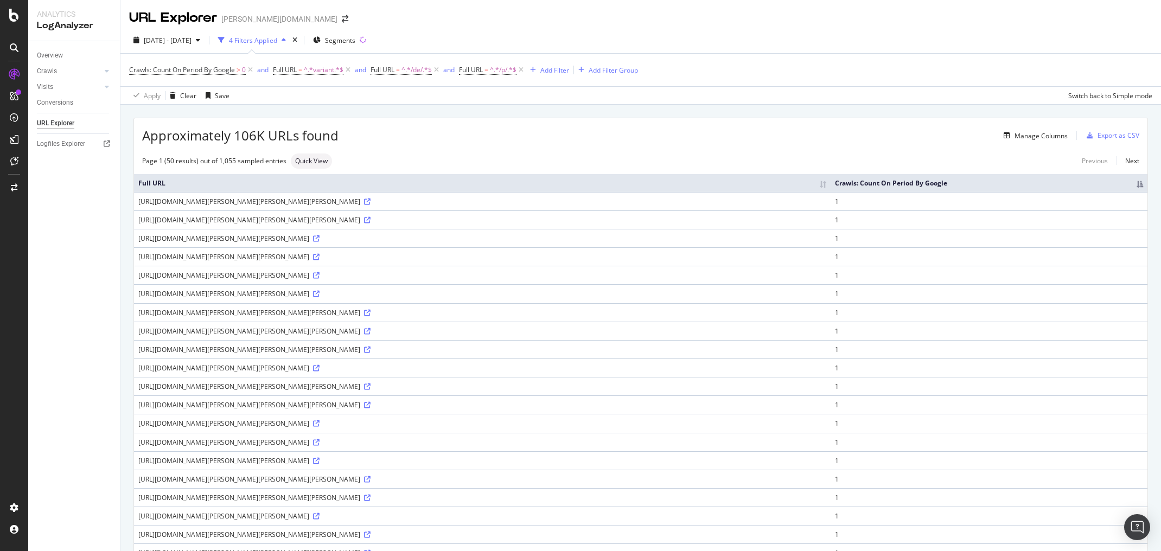
click at [1059, 185] on th "Crawls: Count On Period By Google" at bounding box center [988, 183] width 317 height 18
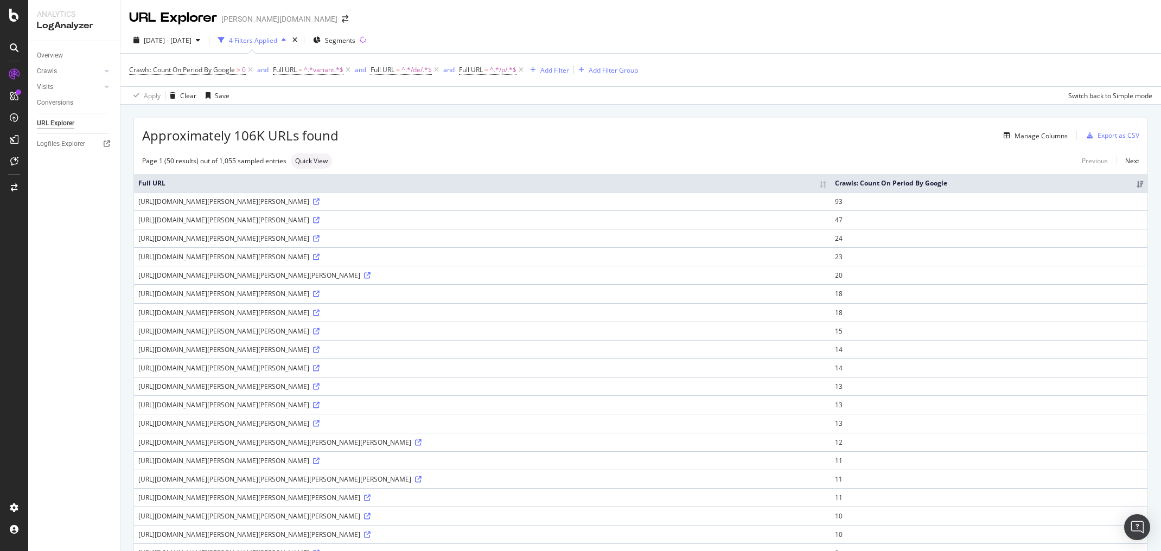
click at [1035, 308] on td "18" at bounding box center [988, 312] width 317 height 18
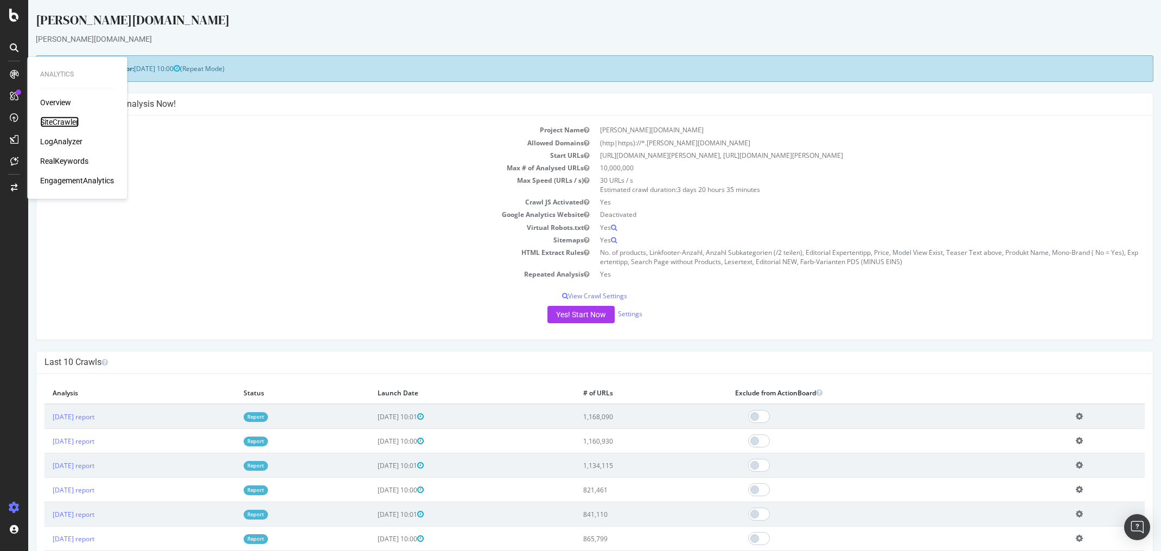
click at [53, 119] on div "SiteCrawler" at bounding box center [59, 122] width 39 height 11
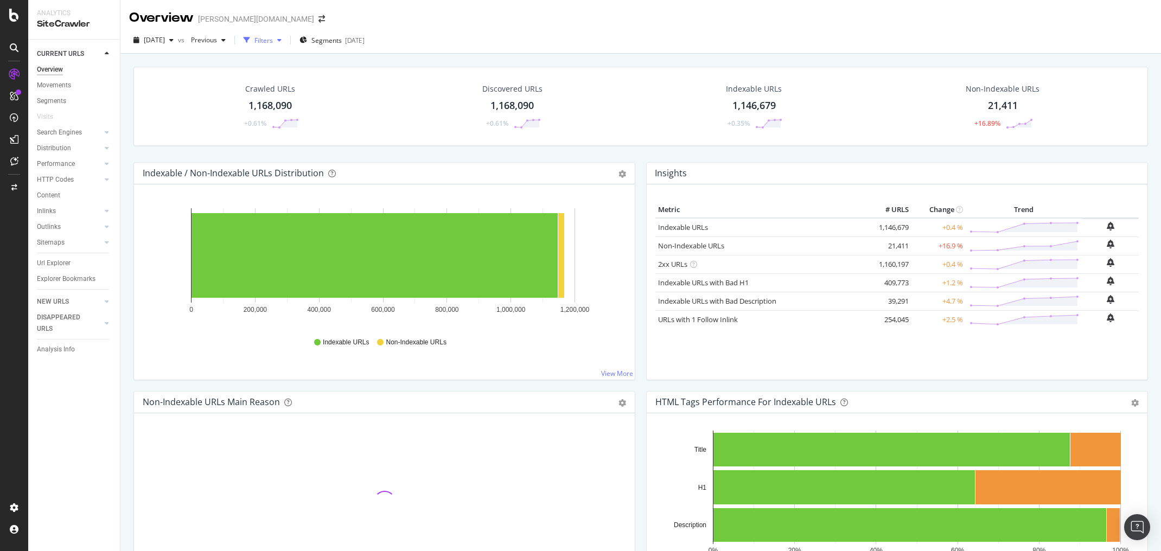
click at [273, 42] on div "Filters" at bounding box center [263, 40] width 18 height 9
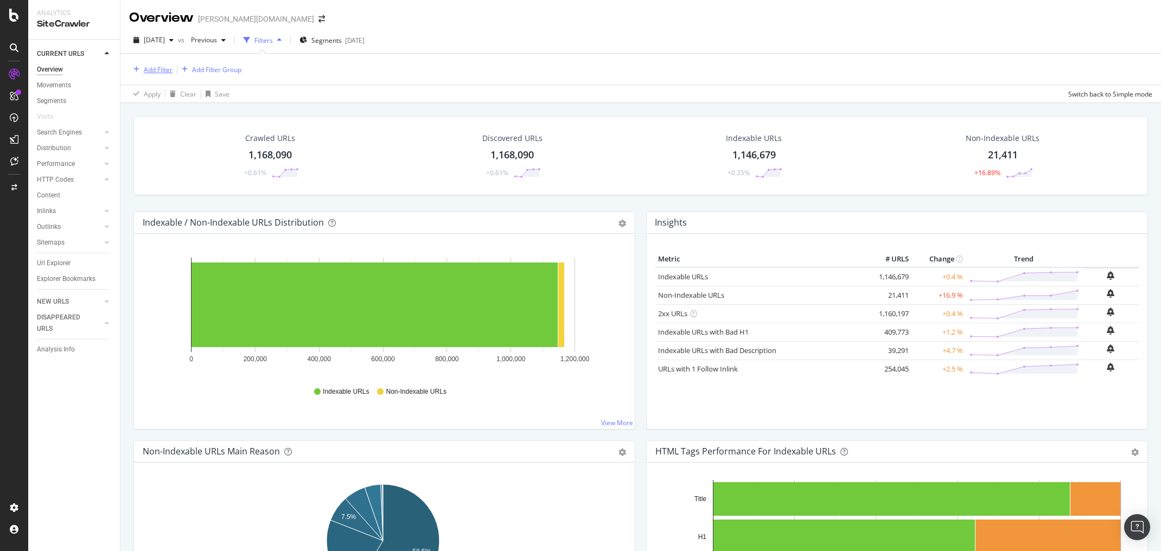
click at [164, 67] on div "Add Filter" at bounding box center [158, 69] width 29 height 9
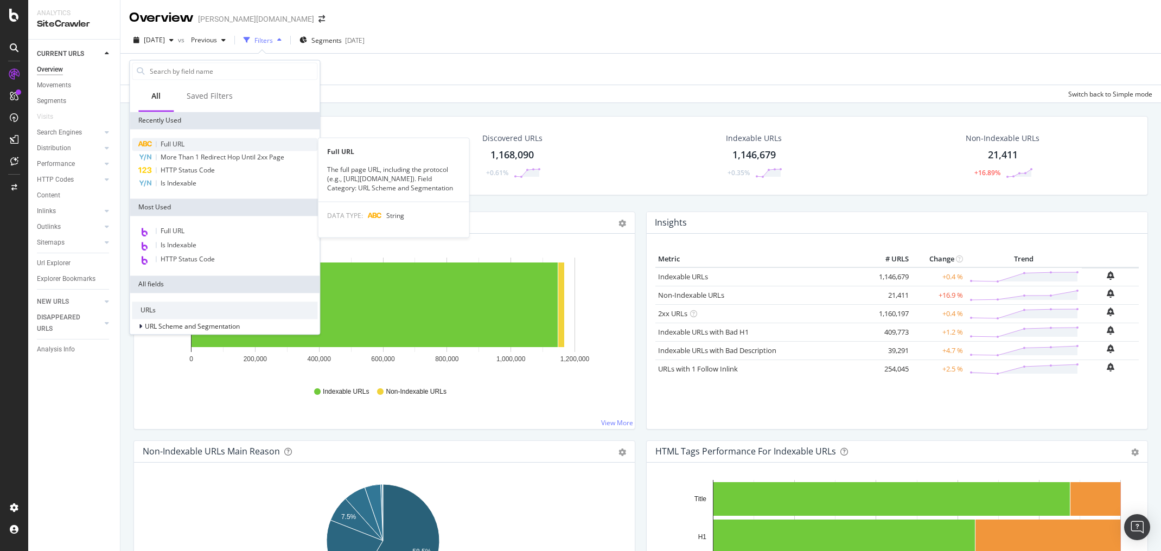
click at [172, 140] on span "Full URL" at bounding box center [173, 143] width 24 height 9
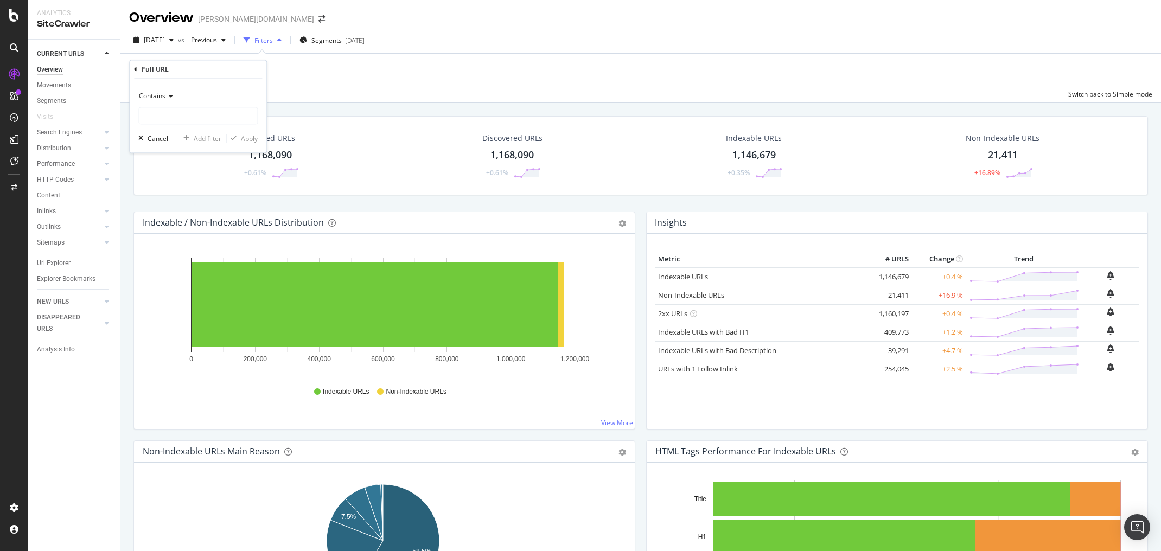
click at [167, 105] on div "Contains" at bounding box center [197, 106] width 119 height 37
click at [162, 112] on input "text" at bounding box center [198, 115] width 118 height 17
paste input "category.cmd?sort=v_price"
type input "category.cmd?sort=v_price"
click at [251, 137] on div "Apply" at bounding box center [249, 138] width 17 height 9
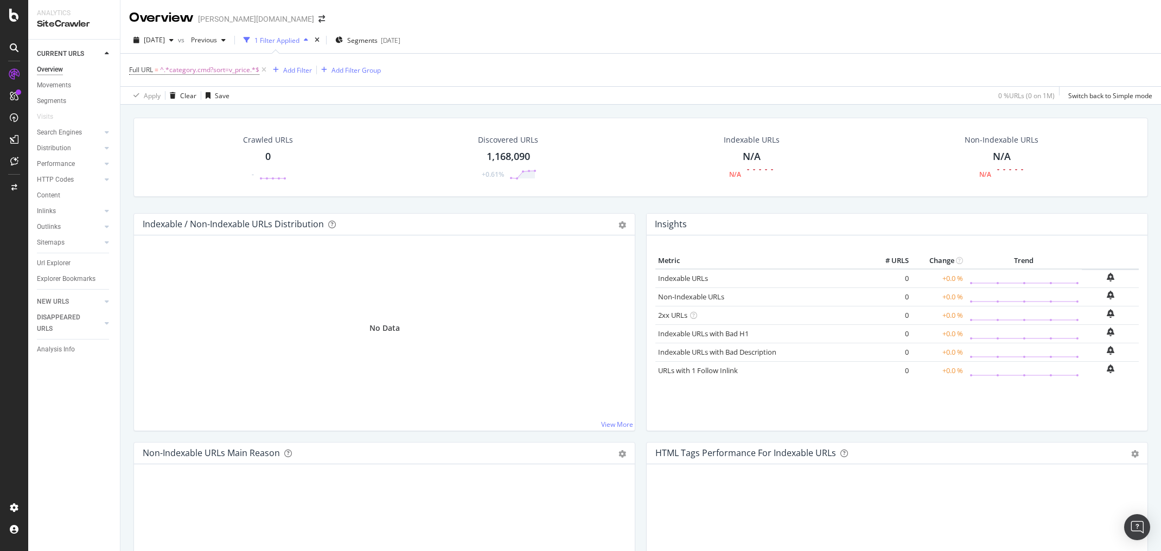
drag, startPoint x: 915, startPoint y: 30, endPoint x: 594, endPoint y: 30, distance: 321.1
click at [914, 30] on div "[DATE] vs Previous 1 Filter Applied Segments [DATE] Full URL = ^.*category.cmd?…" at bounding box center [640, 66] width 1040 height 78
click at [192, 72] on span "^.*category.cmd?sort=v_price.*$" at bounding box center [209, 69] width 99 height 15
click at [187, 111] on input "category.cmd?sort=v_price" at bounding box center [190, 114] width 103 height 17
click at [204, 112] on input "category.cmd?sort=v_price" at bounding box center [190, 114] width 103 height 17
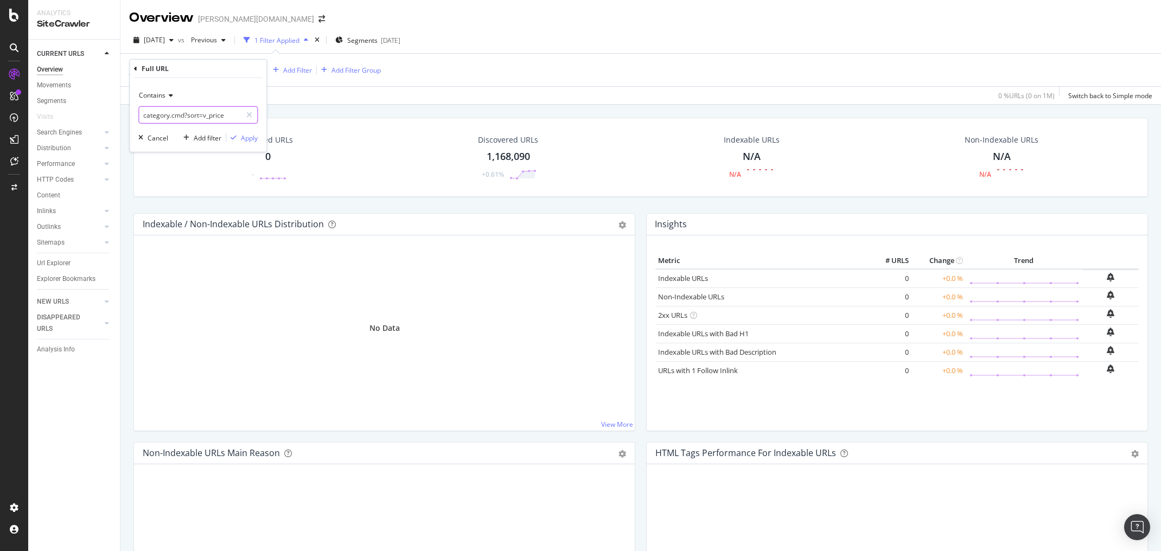
drag, startPoint x: 203, startPoint y: 113, endPoint x: 79, endPoint y: 118, distance: 124.3
click at [79, 118] on body "Analytics SiteCrawler CURRENT URLS Overview Movements Segments Visits Search En…" at bounding box center [580, 275] width 1161 height 551
type input "v_price"
click at [247, 137] on div "Apply" at bounding box center [249, 137] width 17 height 9
